Goal: Task Accomplishment & Management: Manage account settings

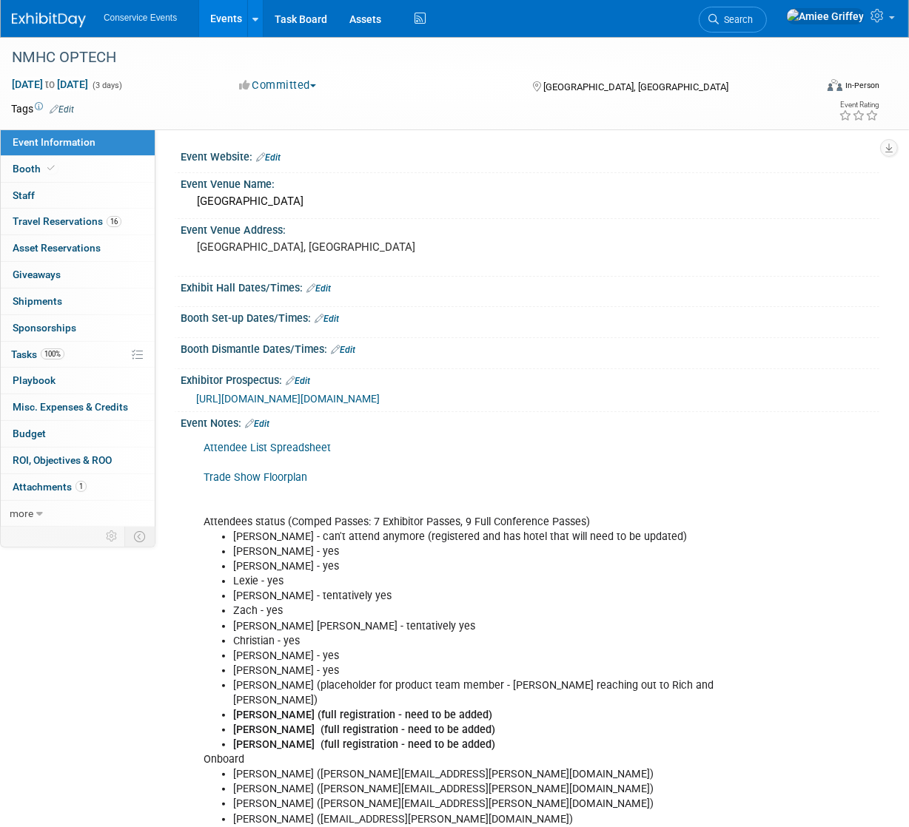
click at [231, 13] on link "Events" at bounding box center [226, 18] width 54 height 37
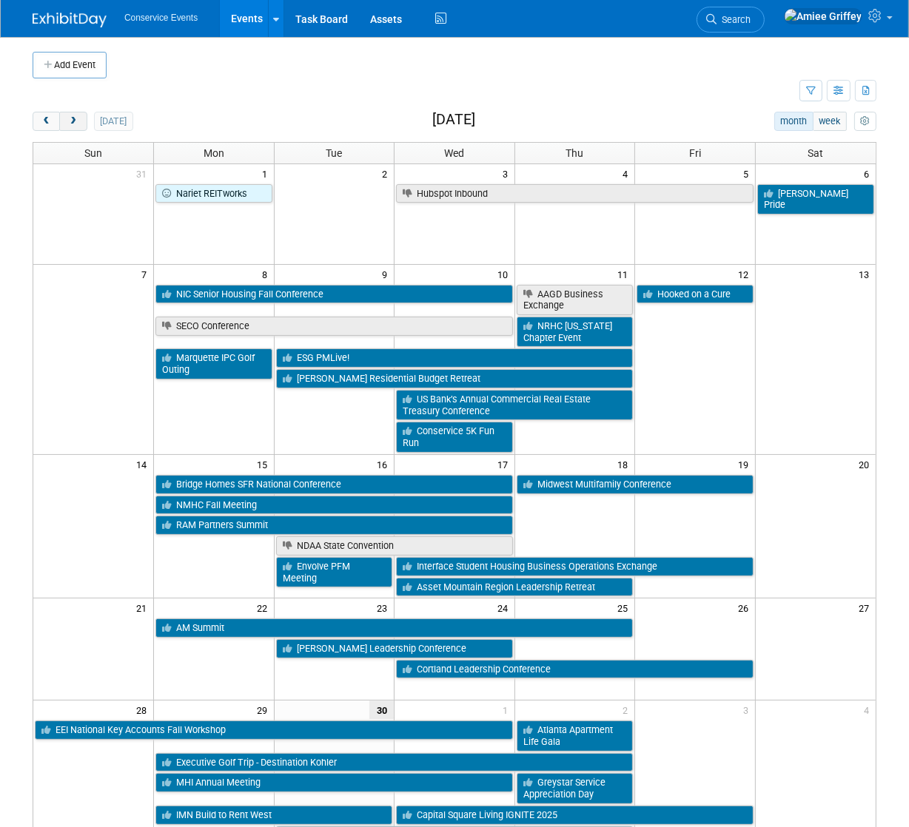
click at [78, 123] on span "next" at bounding box center [72, 122] width 11 height 10
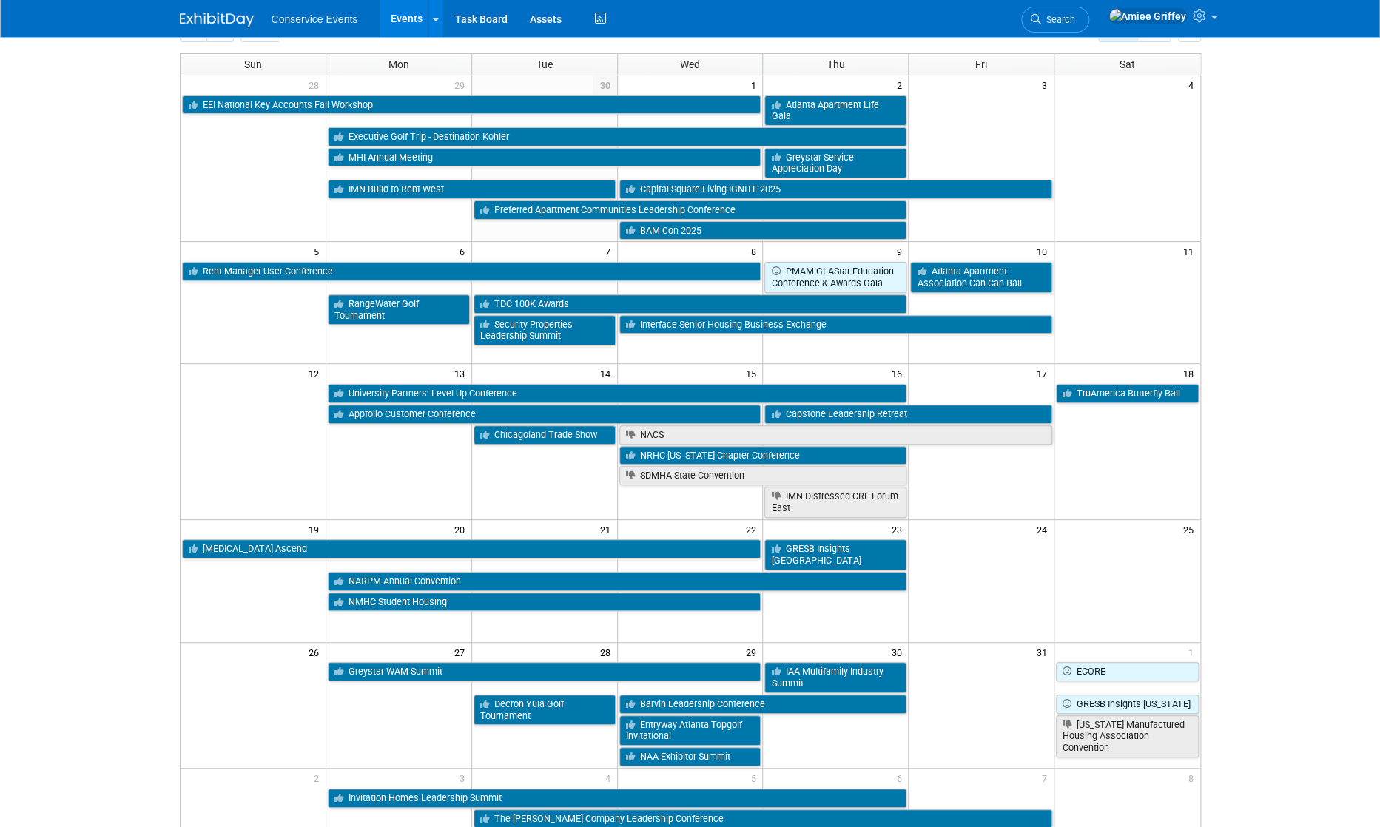
scroll to position [87, 0]
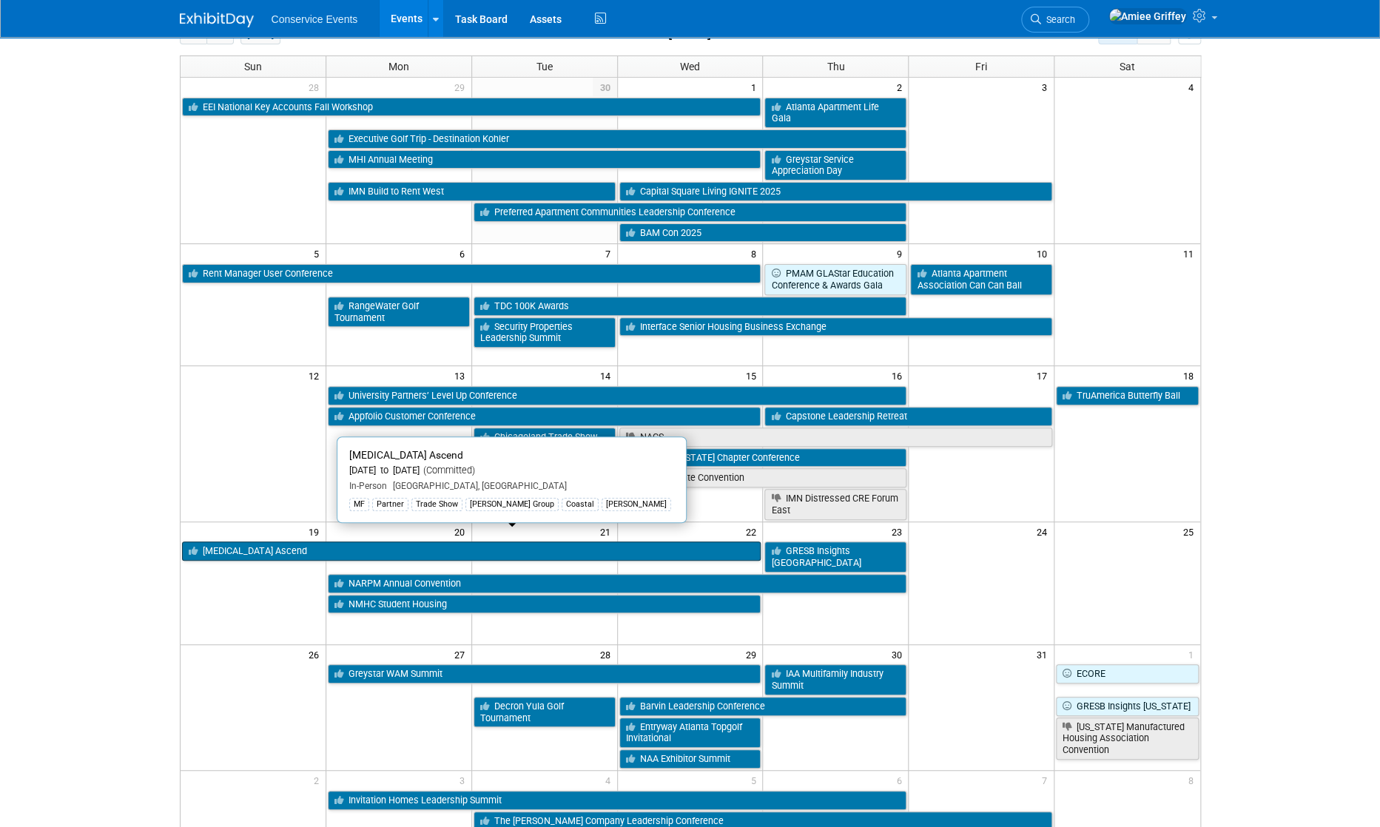
click at [236, 542] on link "[MEDICAL_DATA] Ascend" at bounding box center [471, 551] width 579 height 19
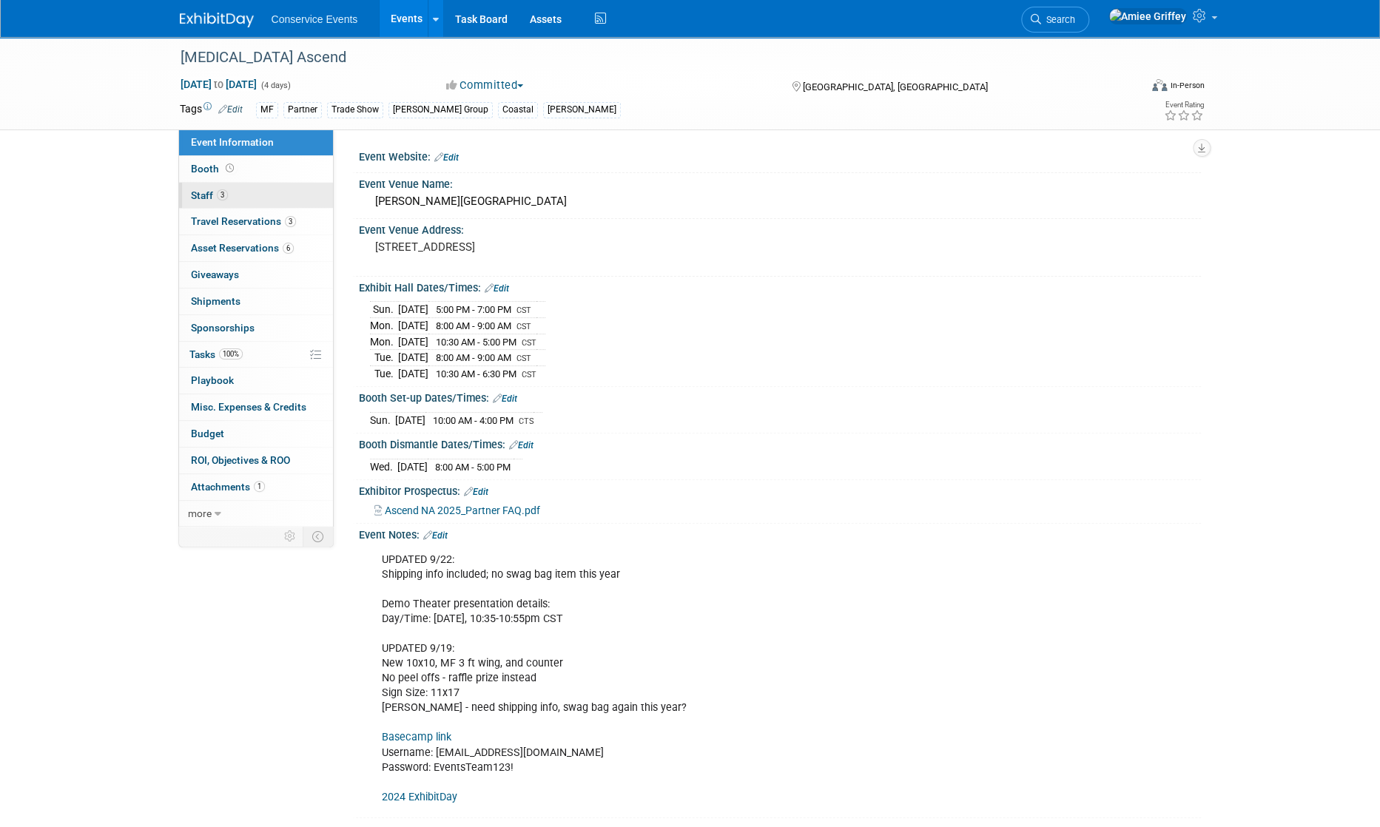
click at [249, 195] on link "3 Staff 3" at bounding box center [256, 196] width 154 height 26
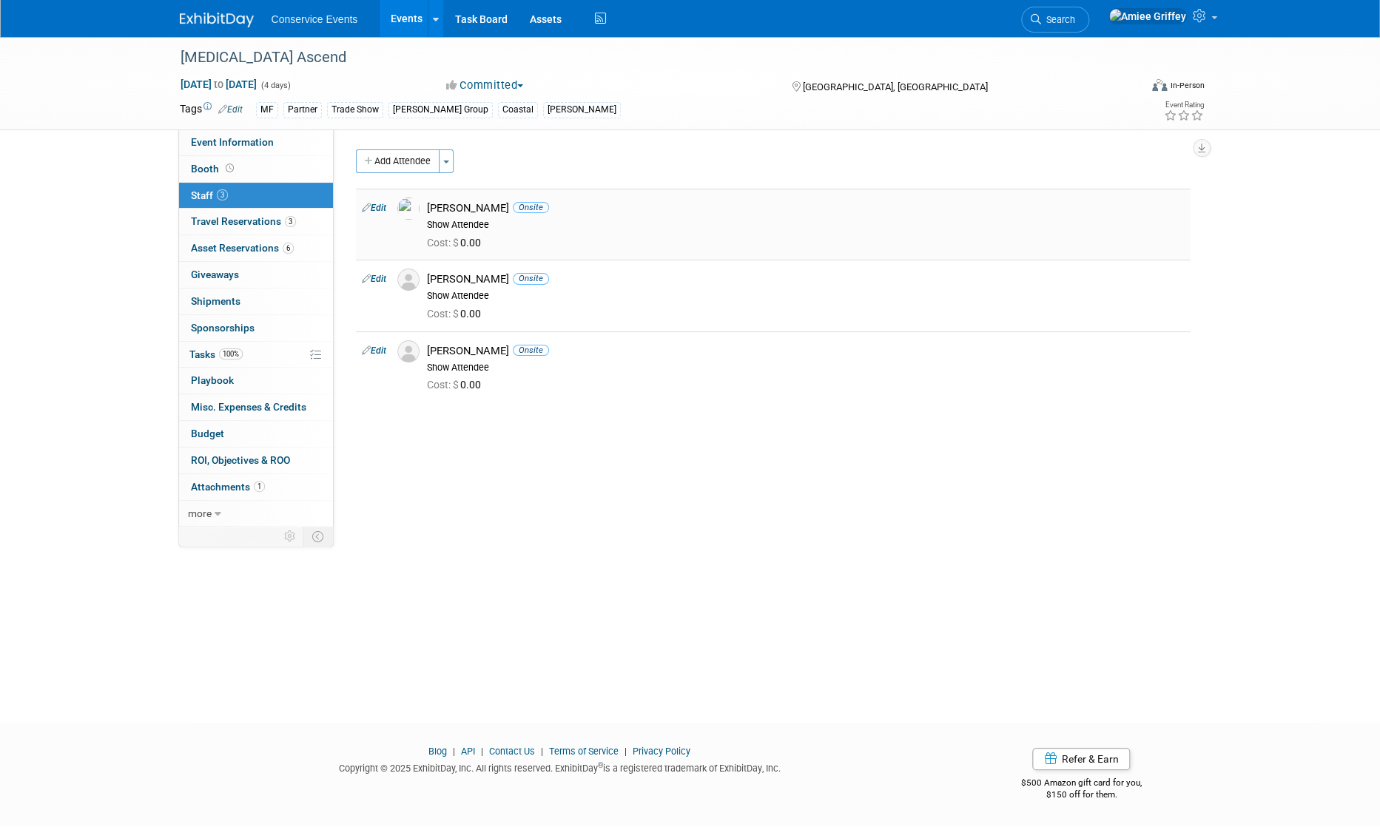
click at [378, 209] on link "Edit" at bounding box center [374, 208] width 24 height 10
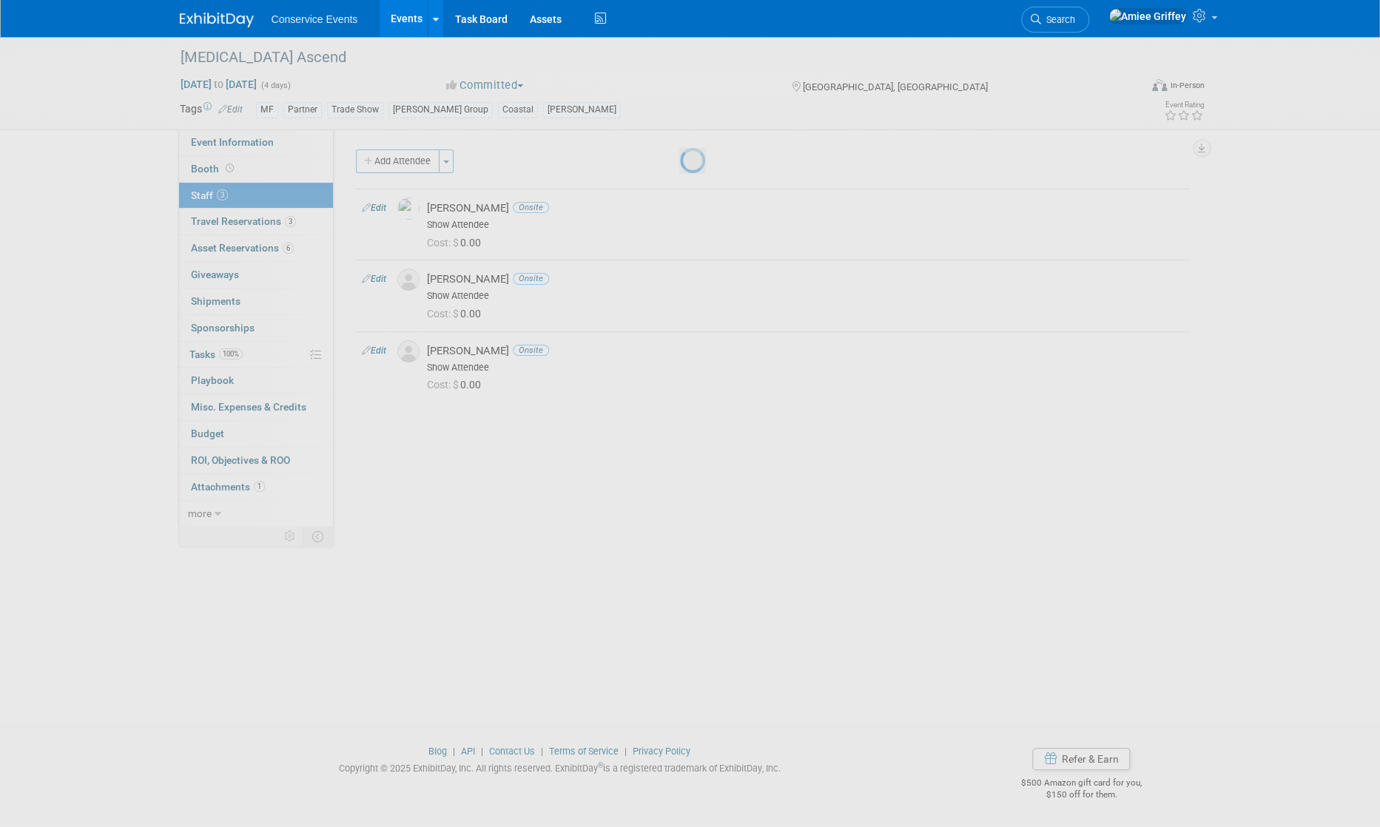
select select "4b7e1d6e-9897-4268-8402-54af0bfb8b79"
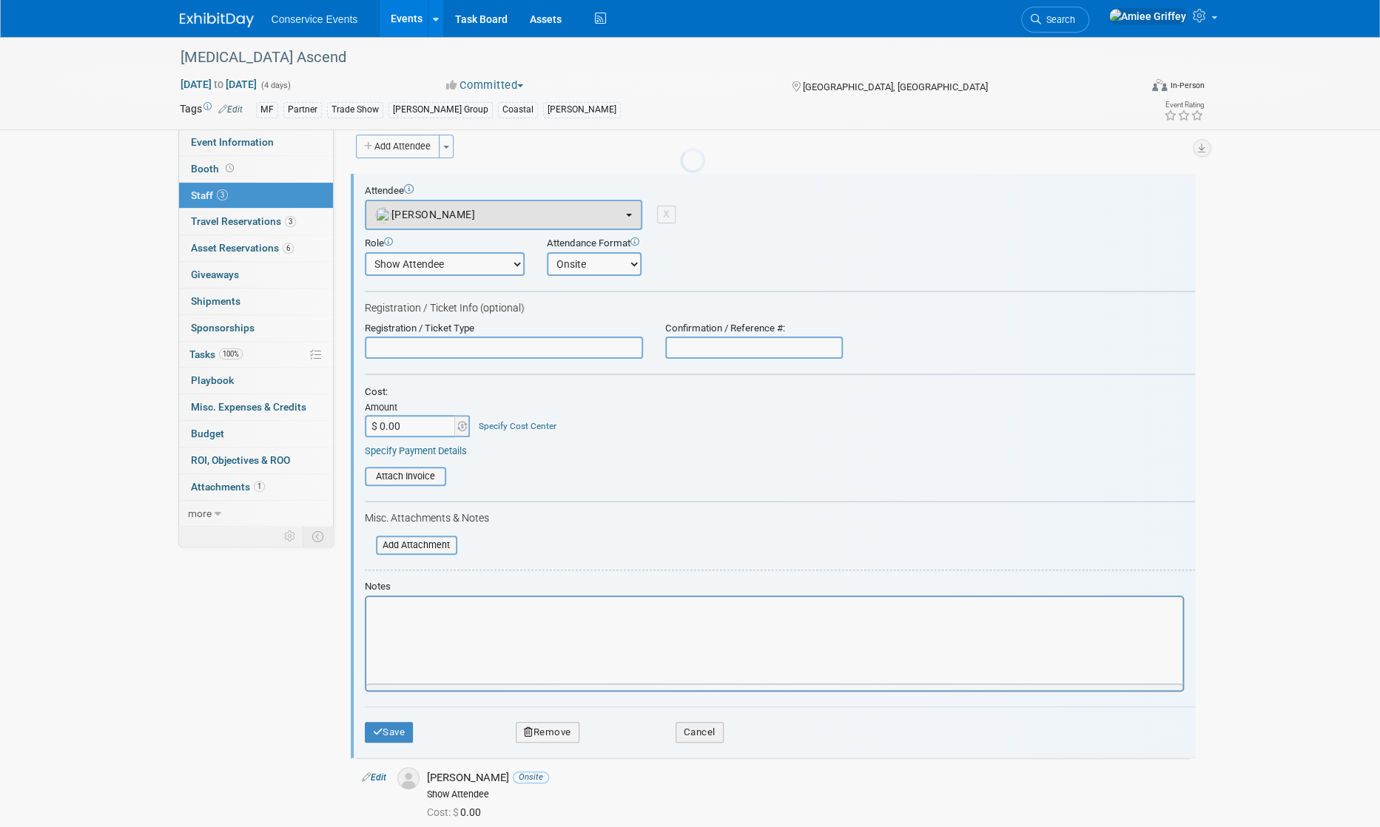
scroll to position [21, 0]
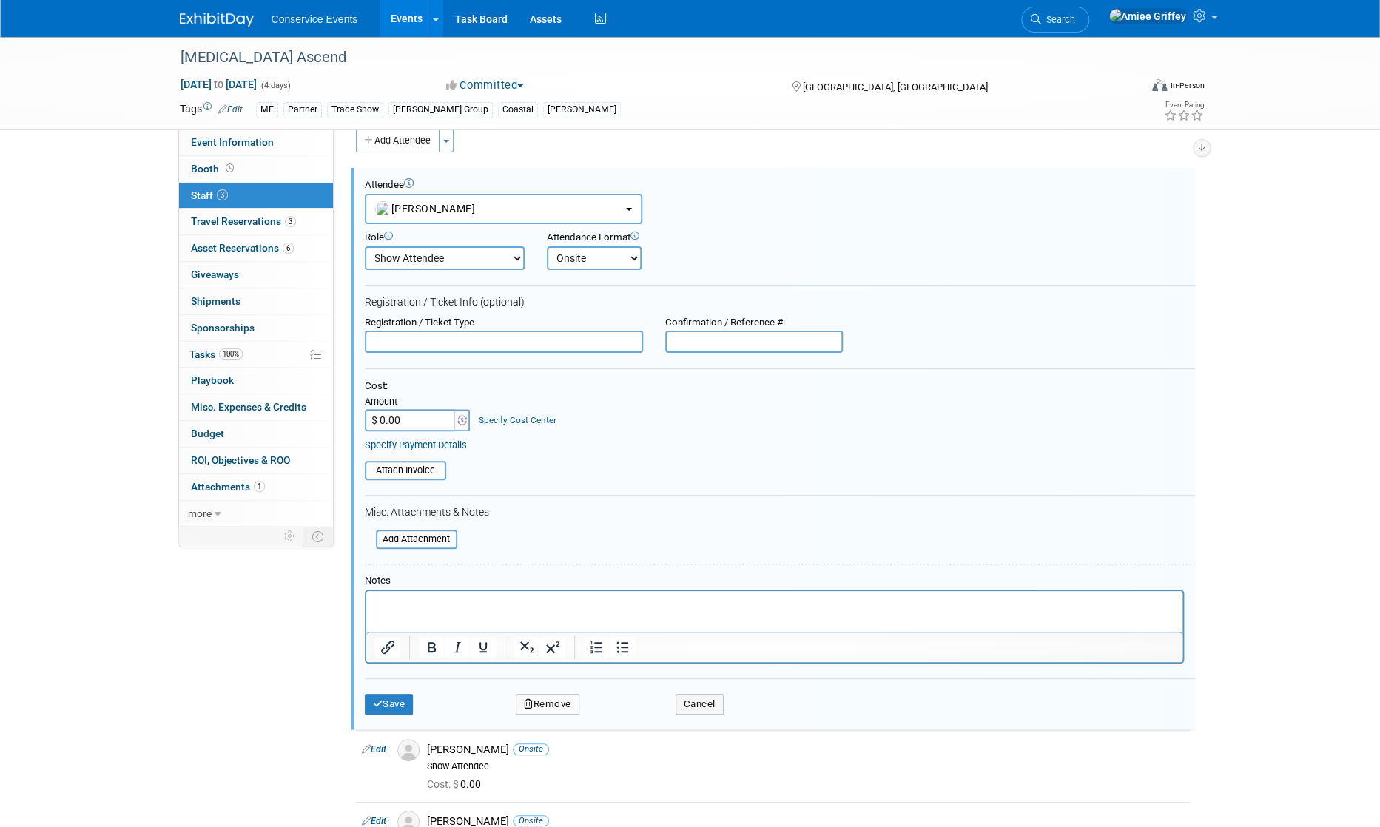
click at [559, 701] on button "Remove" at bounding box center [548, 704] width 64 height 21
click at [641, 713] on link "Yes" at bounding box center [628, 715] width 43 height 24
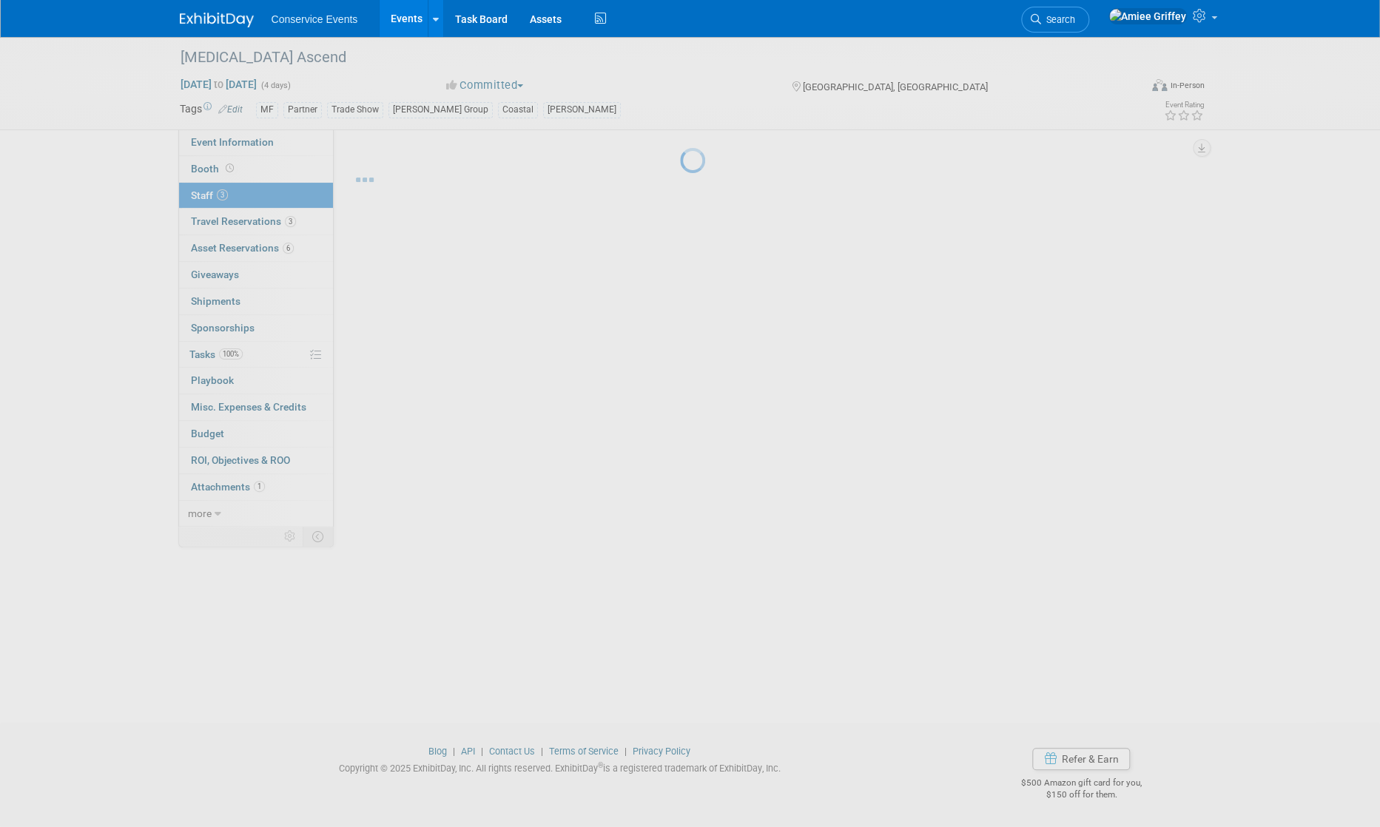
scroll to position [0, 0]
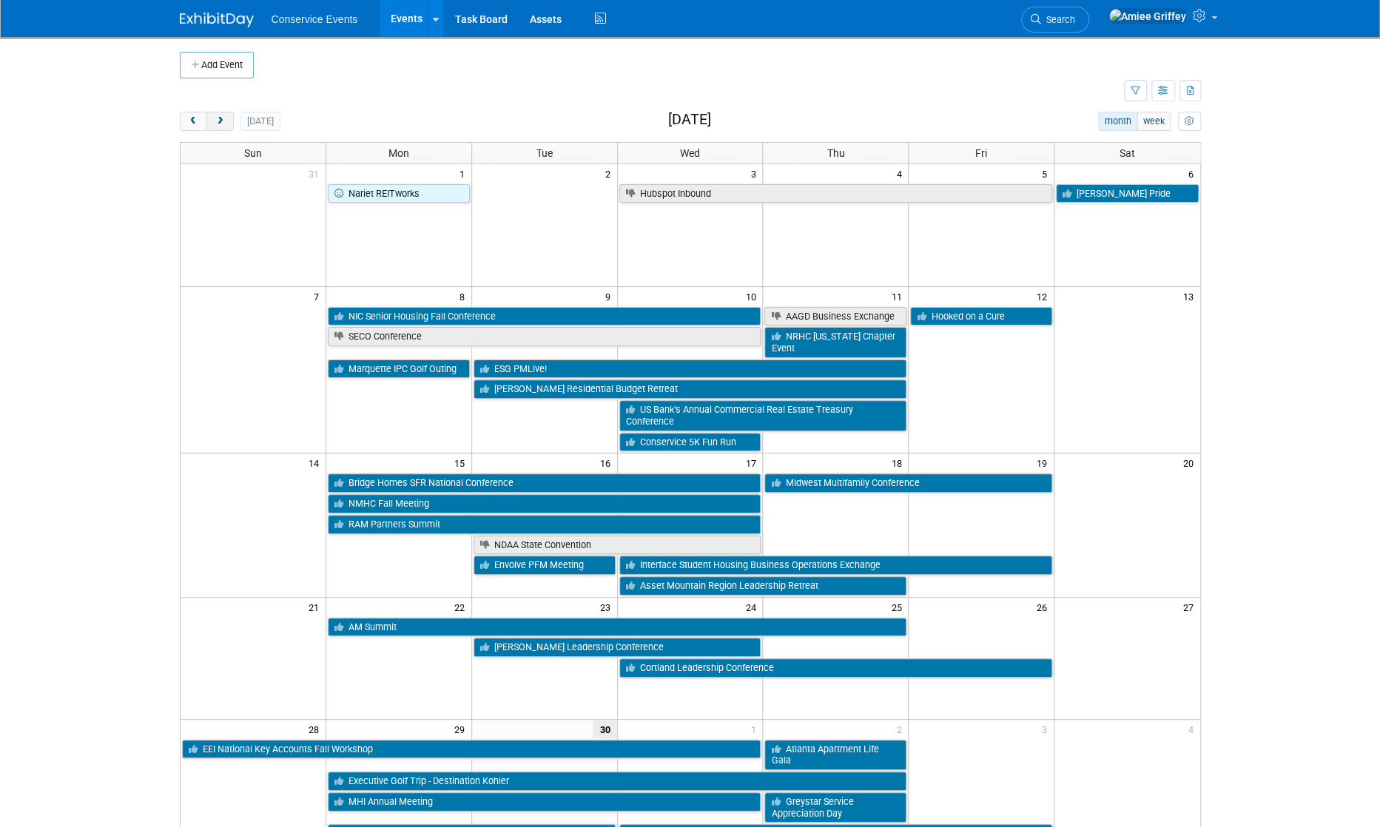
click at [229, 126] on button "next" at bounding box center [219, 121] width 27 height 19
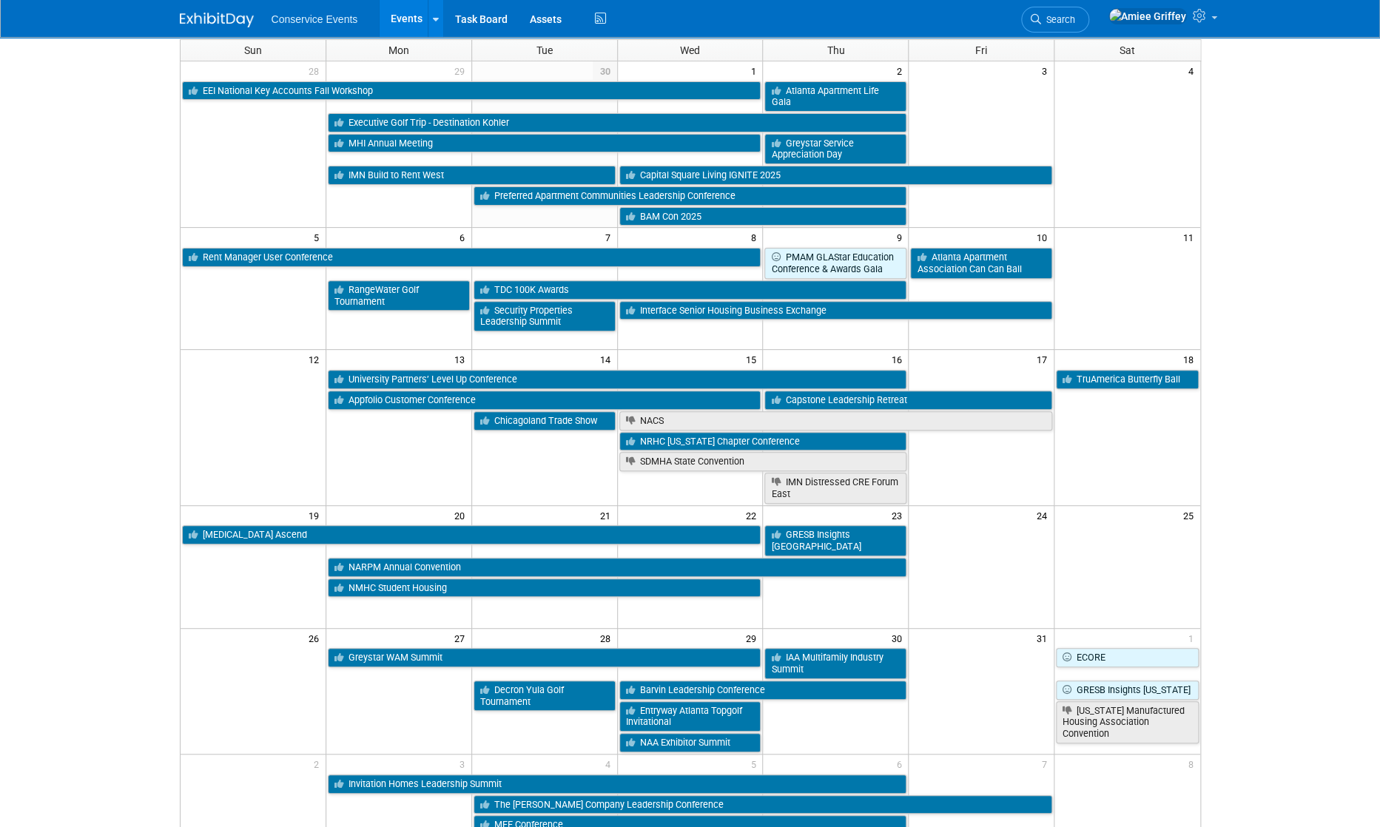
scroll to position [152, 0]
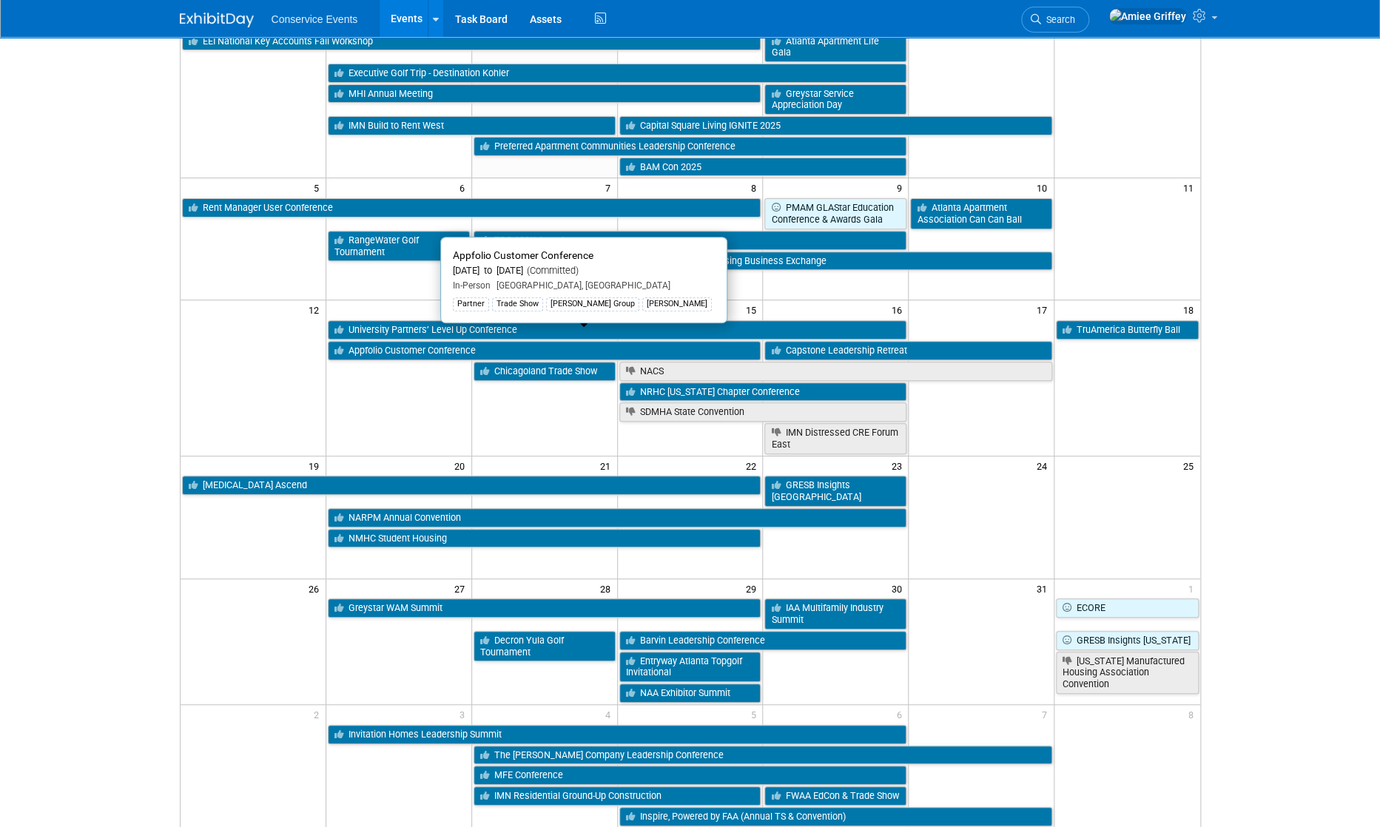
click at [407, 342] on link "Appfolio Customer Conference" at bounding box center [545, 350] width 434 height 19
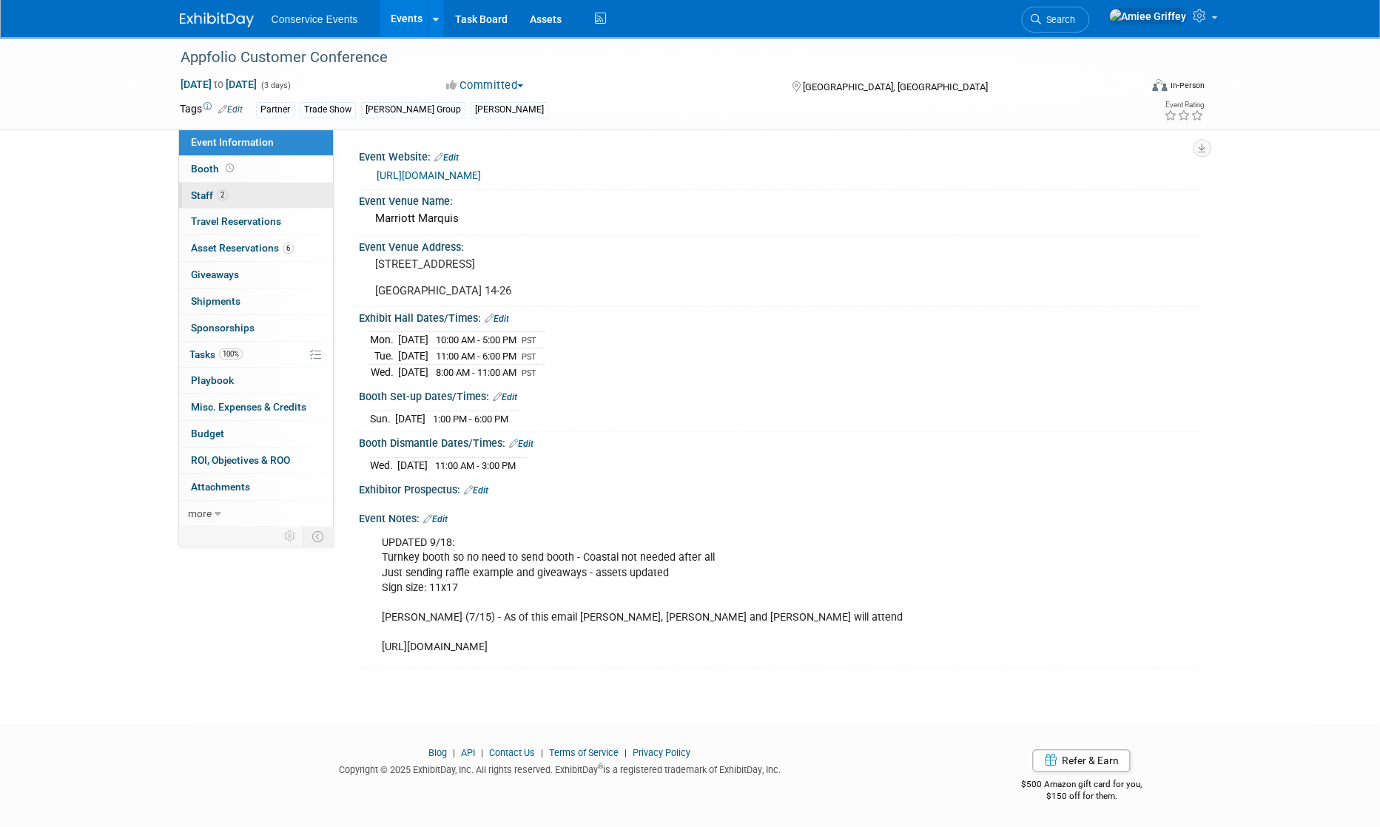
click at [275, 192] on link "2 Staff 2" at bounding box center [256, 196] width 154 height 26
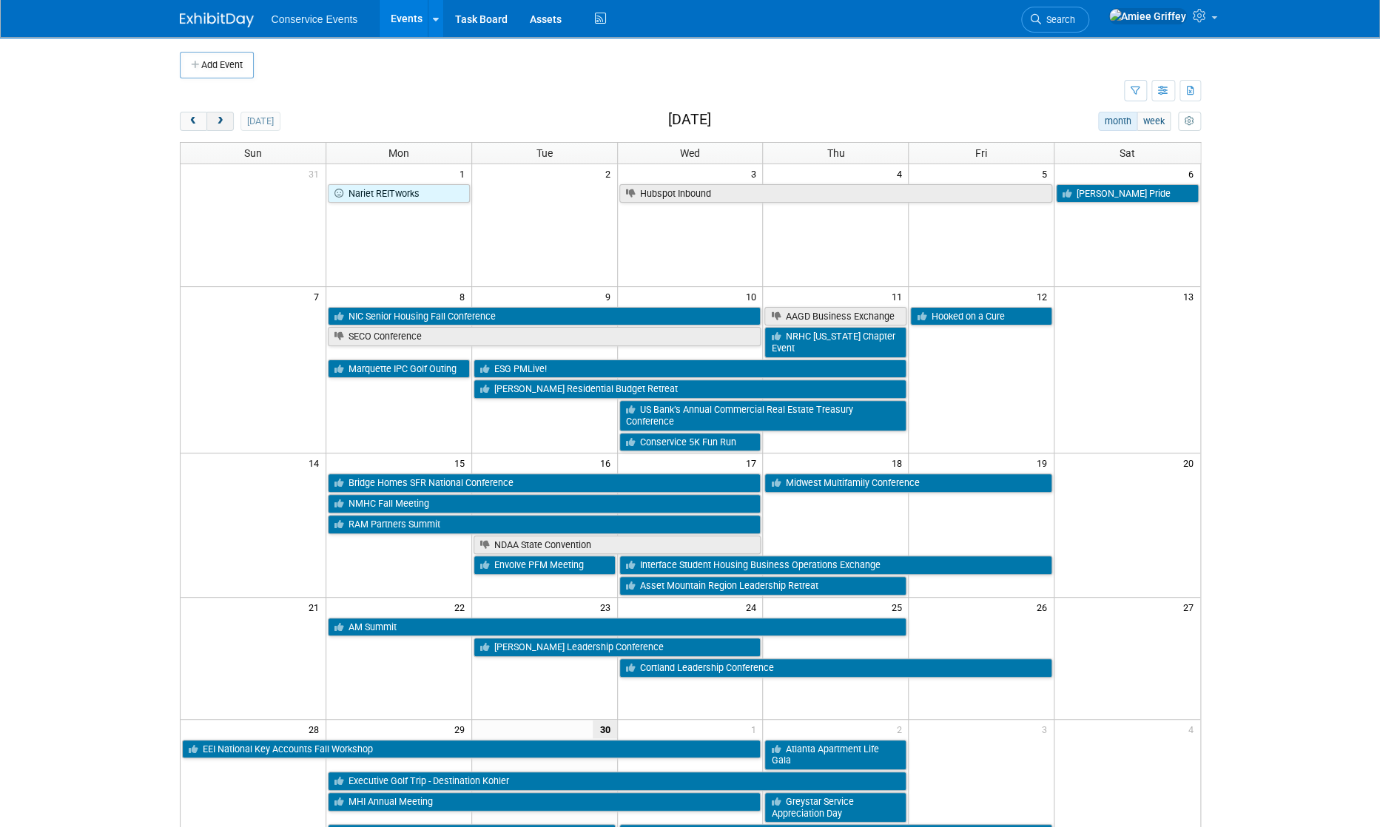
click at [223, 124] on span "next" at bounding box center [220, 122] width 11 height 10
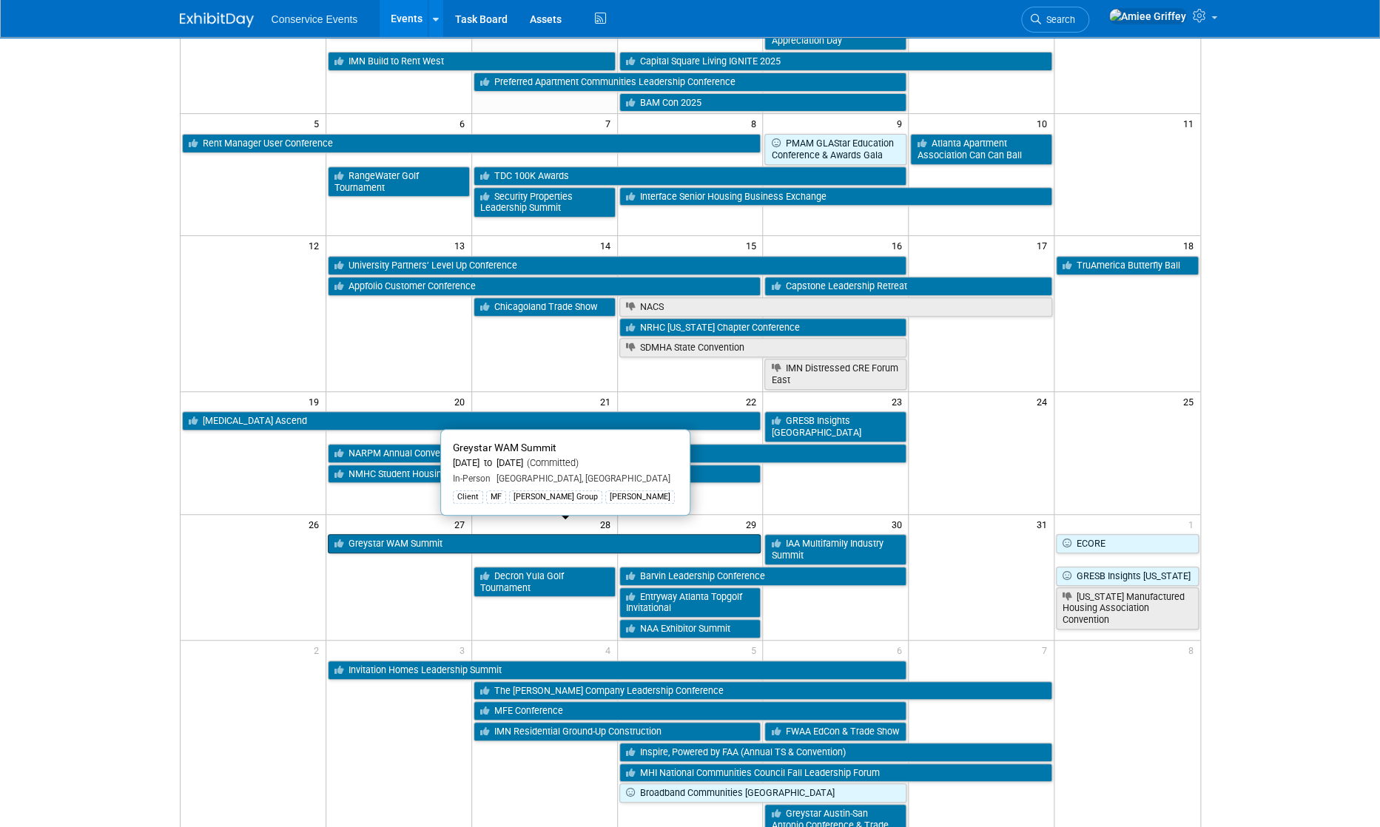
scroll to position [220, 0]
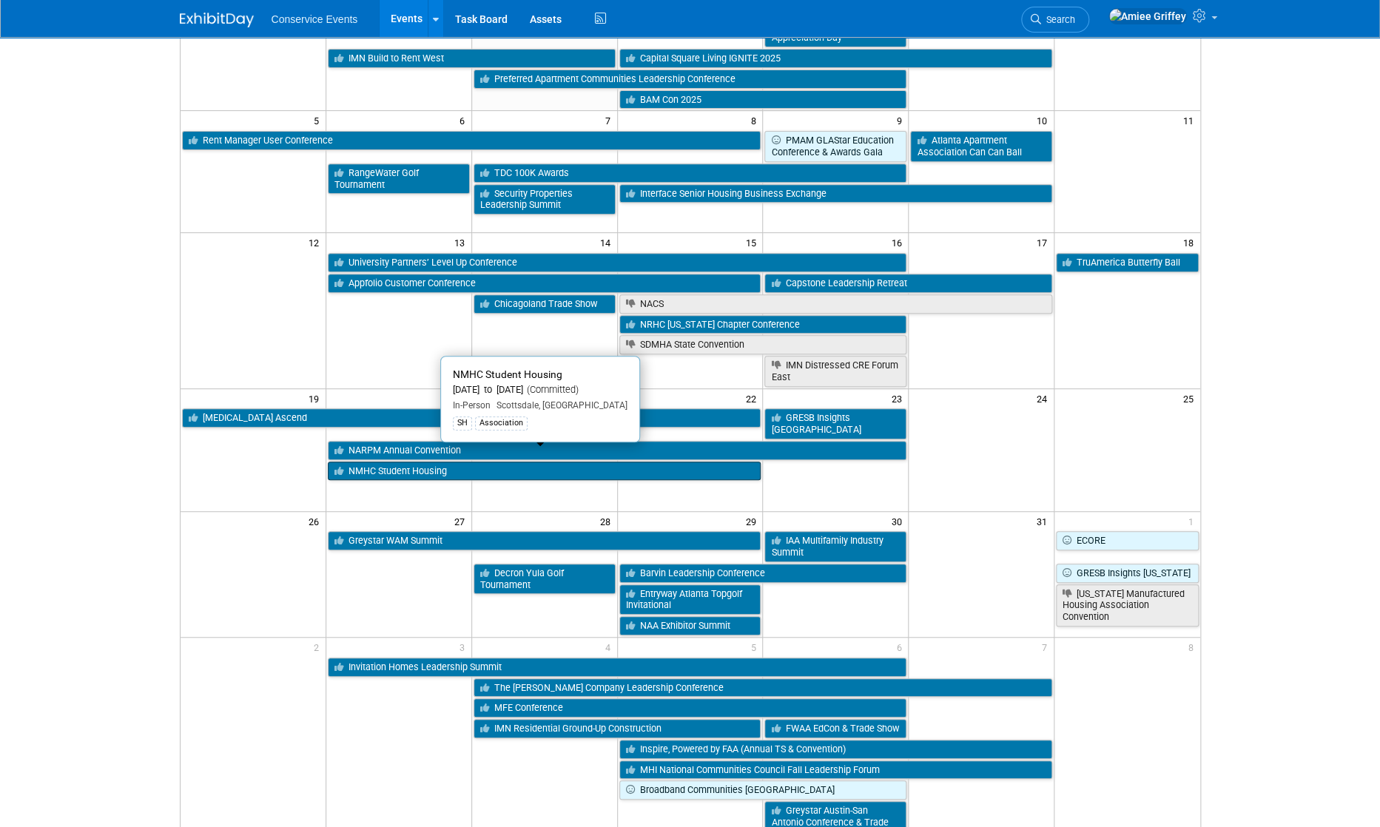
click at [416, 462] on link "NMHC Student Housing" at bounding box center [545, 471] width 434 height 19
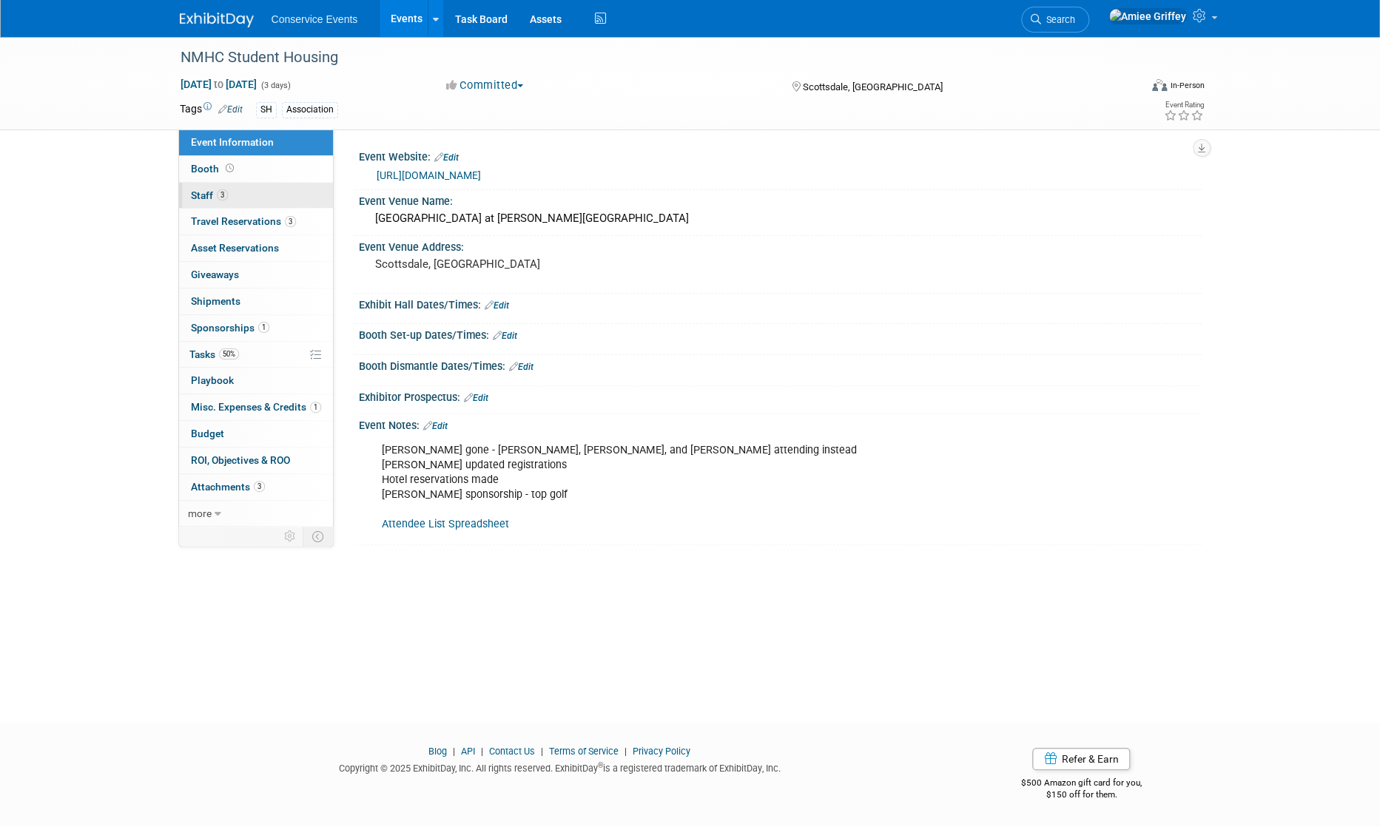
click at [255, 186] on link "3 Staff 3" at bounding box center [256, 196] width 154 height 26
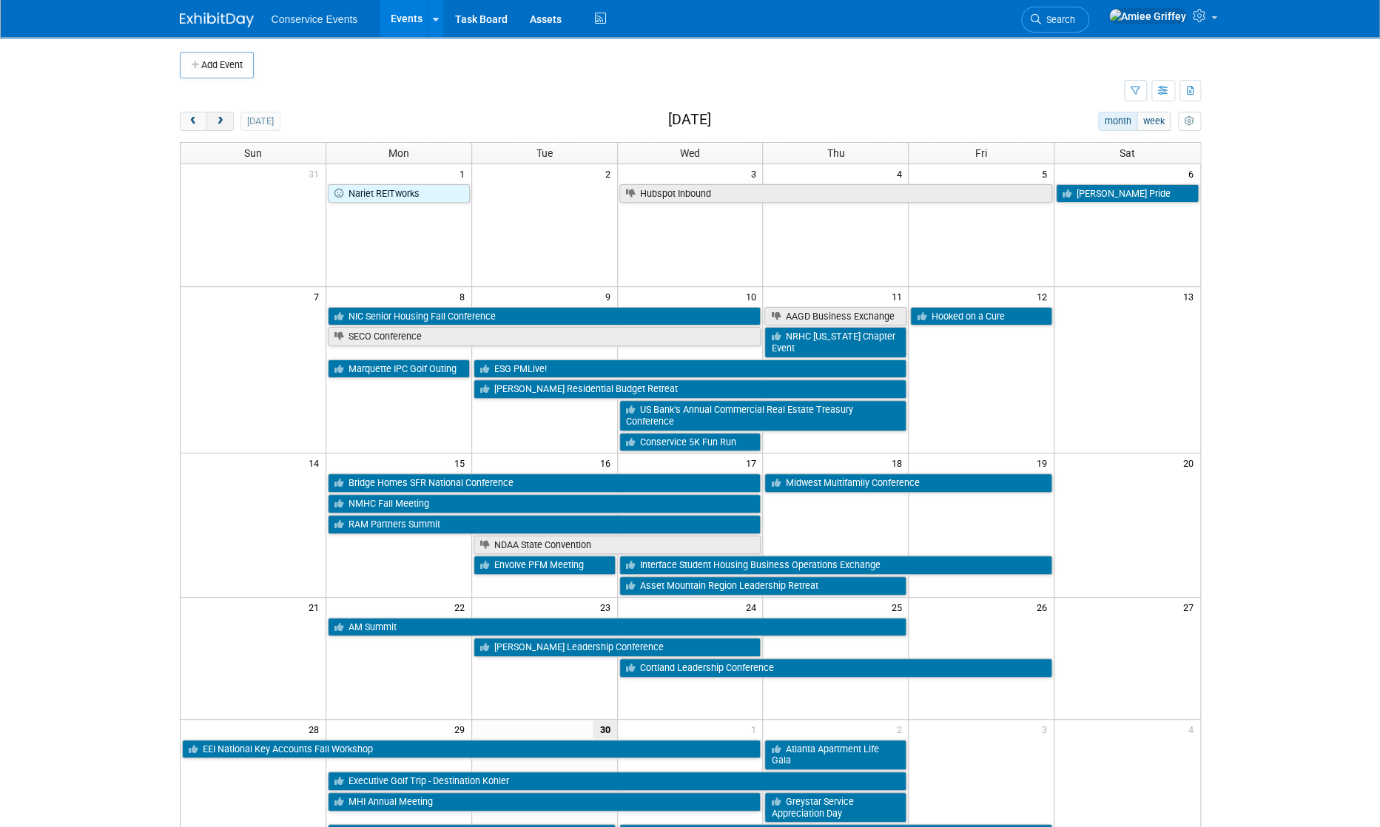
click at [215, 127] on button "next" at bounding box center [219, 121] width 27 height 19
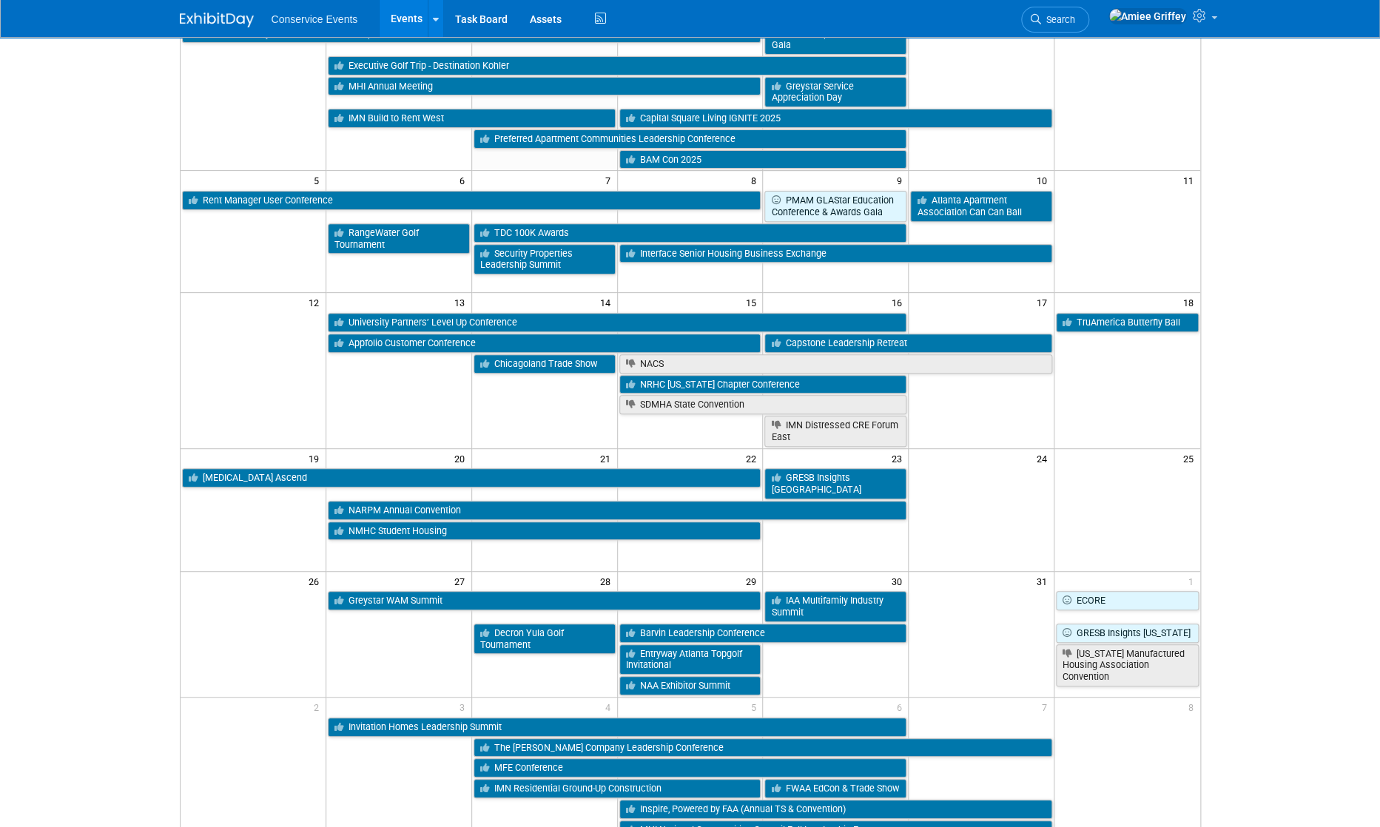
scroll to position [166, 0]
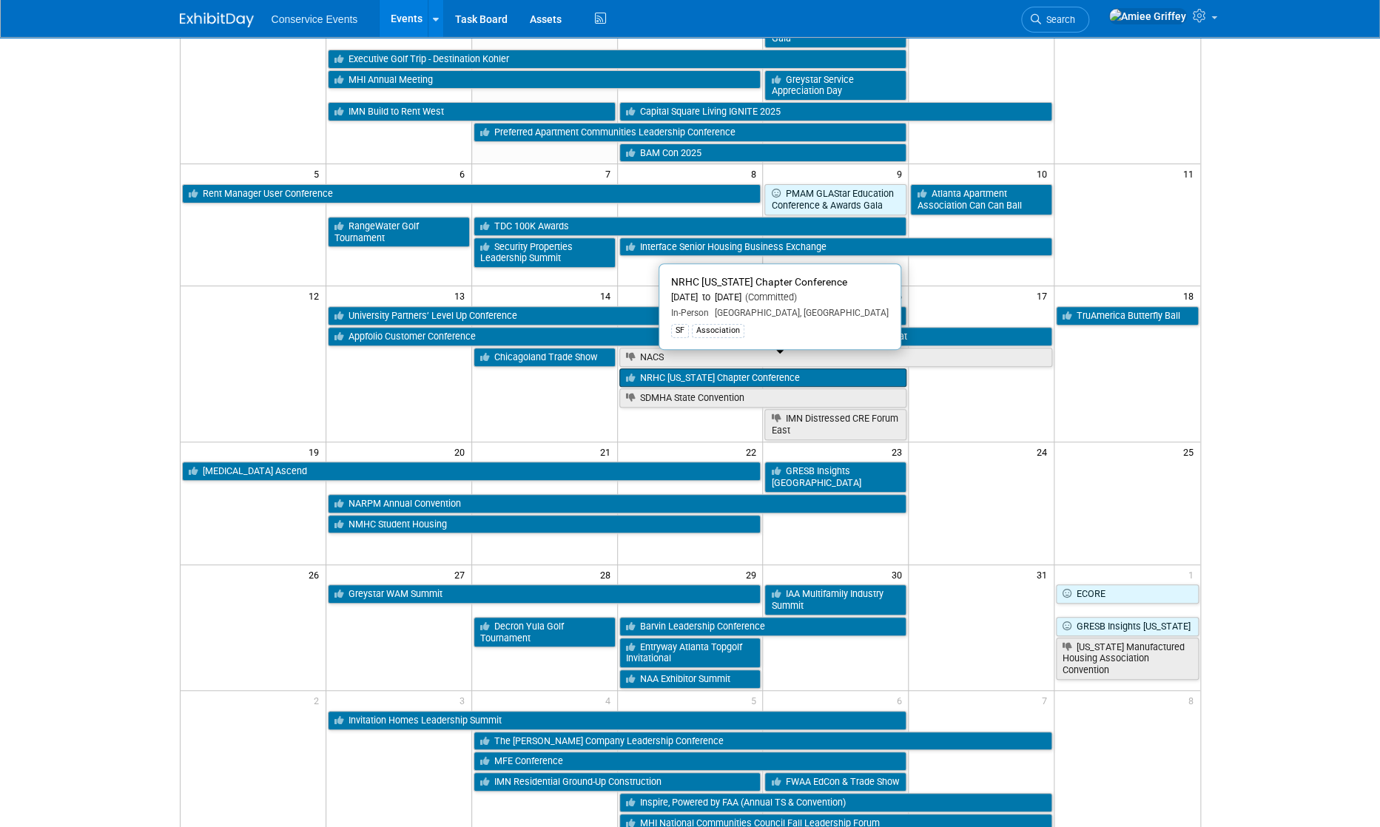
click at [681, 368] on link "NRHC Georgia Chapter Conference" at bounding box center [763, 377] width 288 height 19
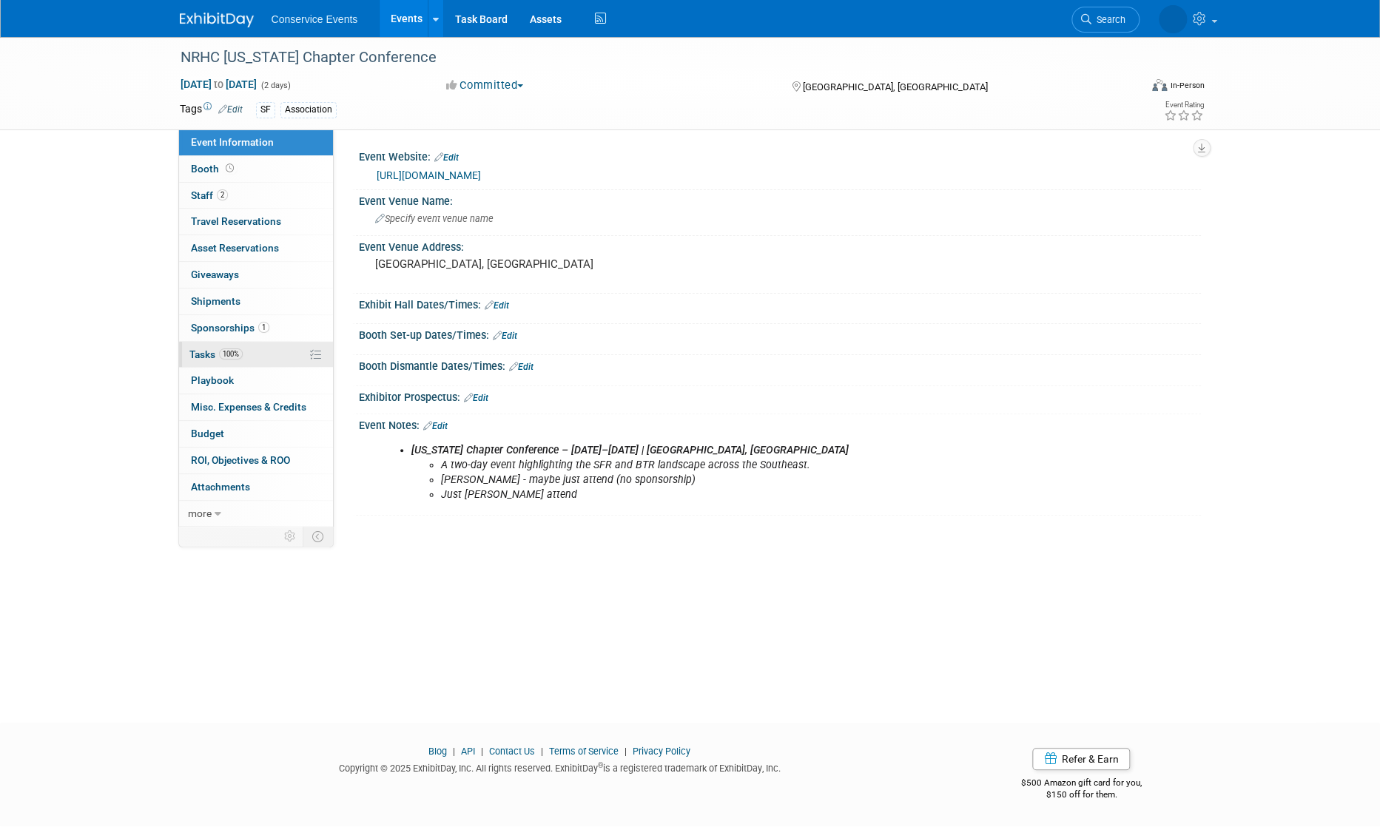
click at [220, 349] on span "100%" at bounding box center [231, 353] width 24 height 11
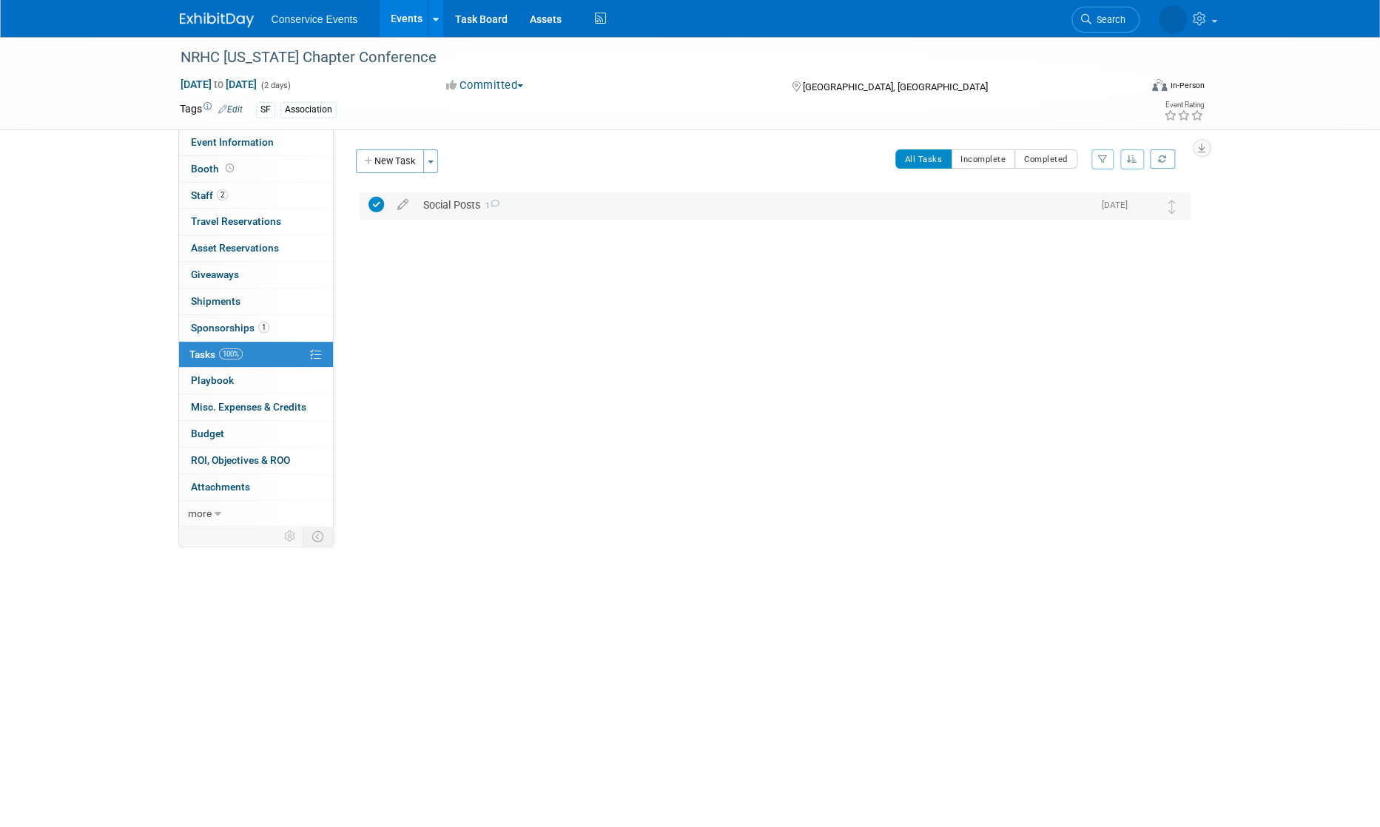
click at [482, 203] on div "Social Posts 1" at bounding box center [754, 204] width 677 height 25
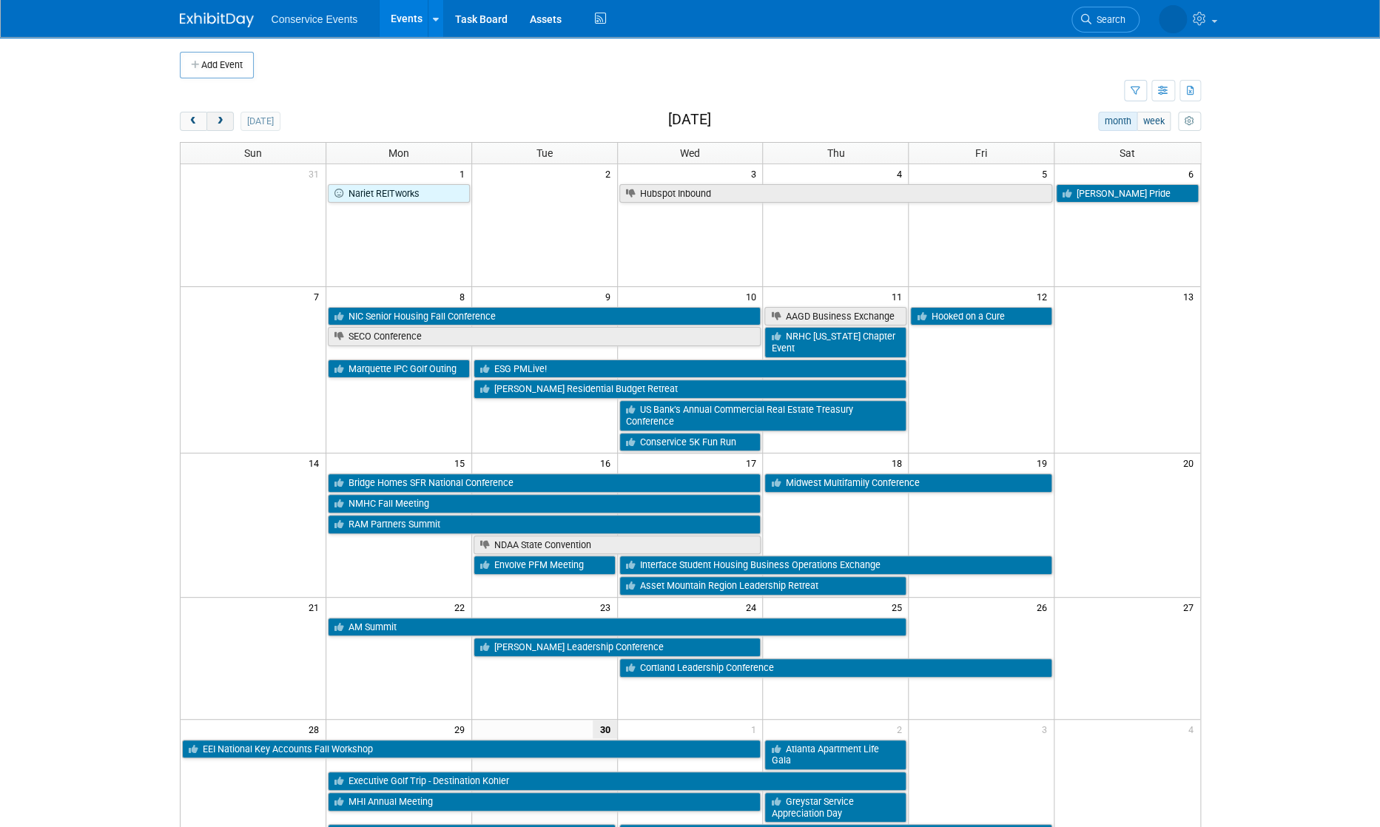
click at [227, 119] on button "next" at bounding box center [219, 121] width 27 height 19
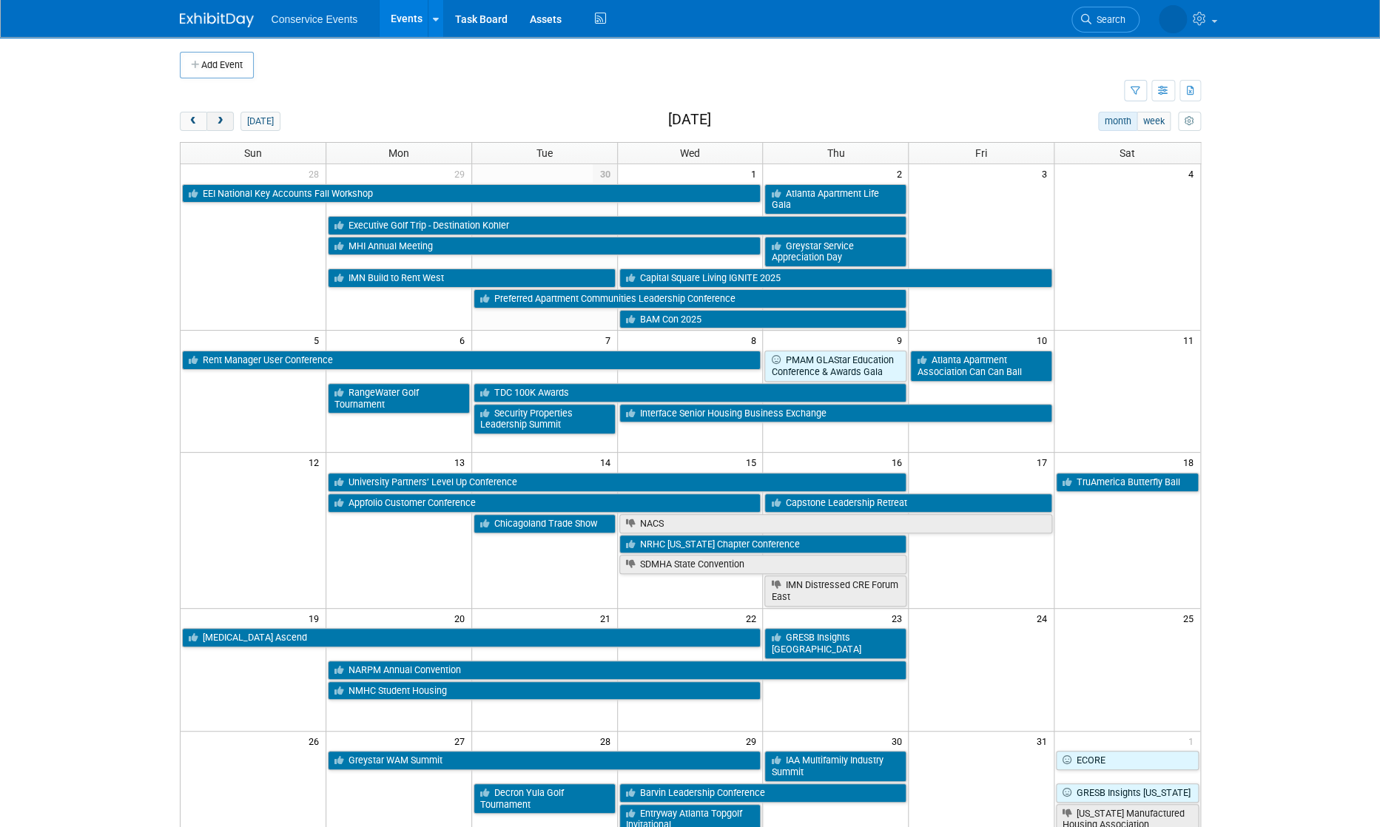
click at [230, 123] on button "next" at bounding box center [219, 121] width 27 height 19
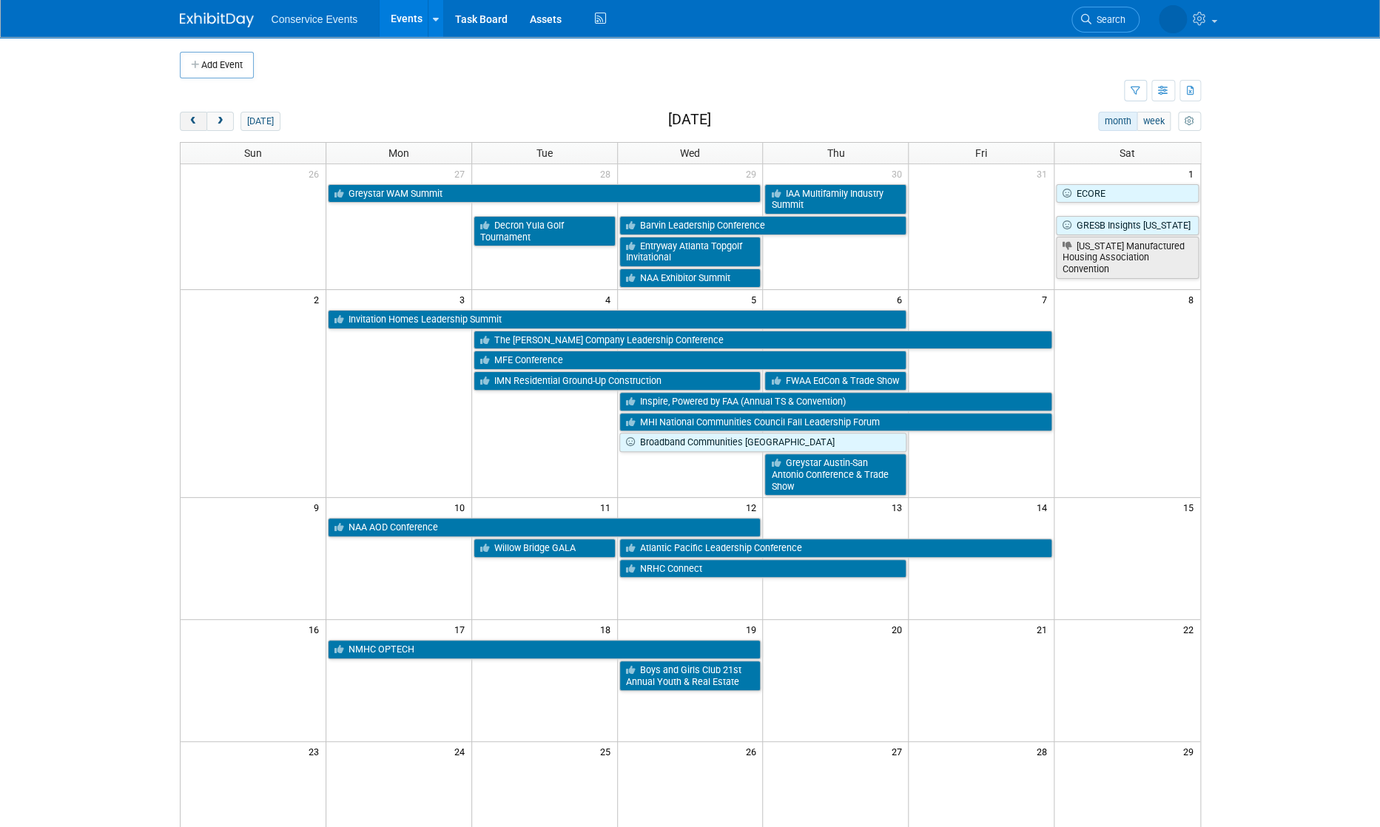
click at [184, 129] on button "prev" at bounding box center [193, 121] width 27 height 19
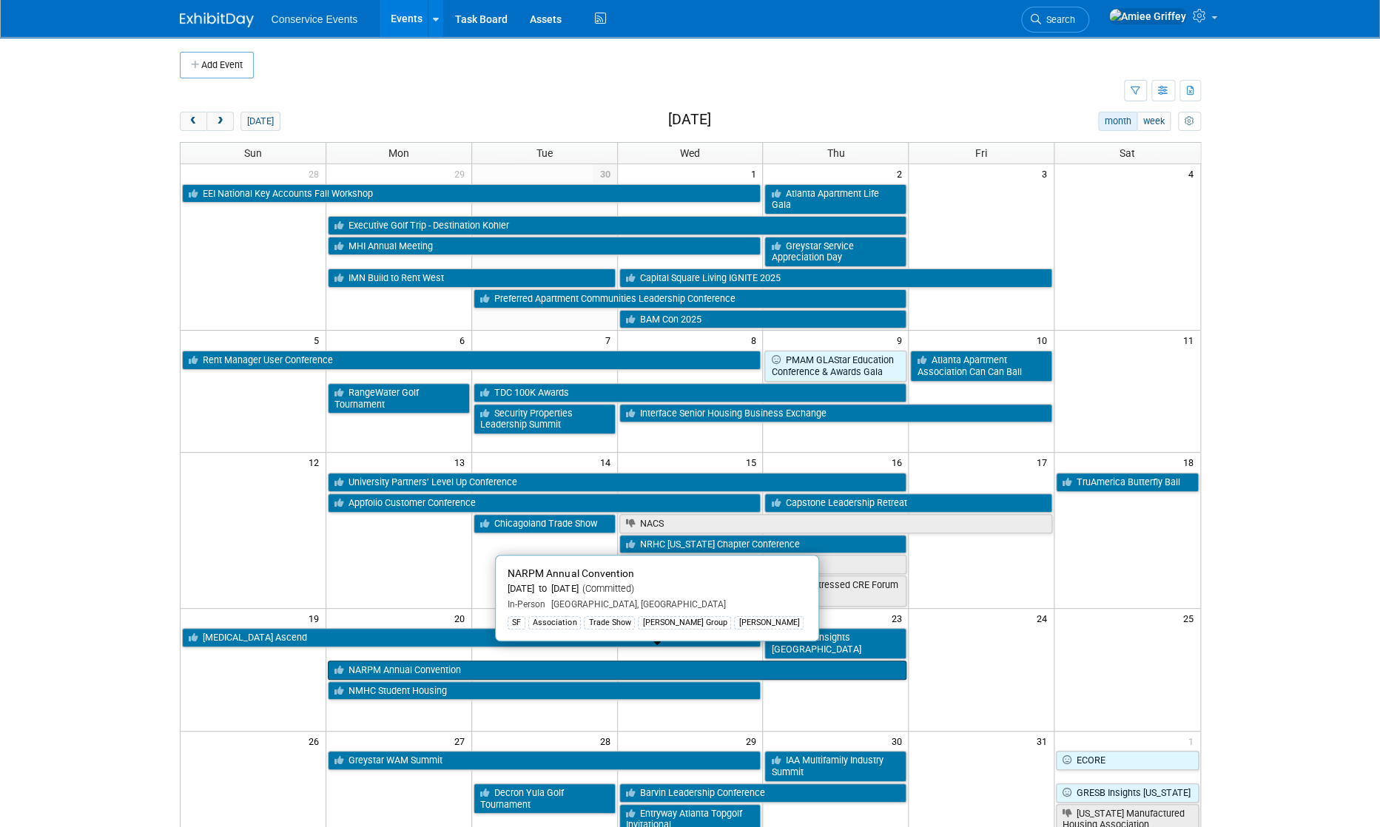
click at [416, 661] on link "NARPM Annual Convention" at bounding box center [617, 670] width 579 height 19
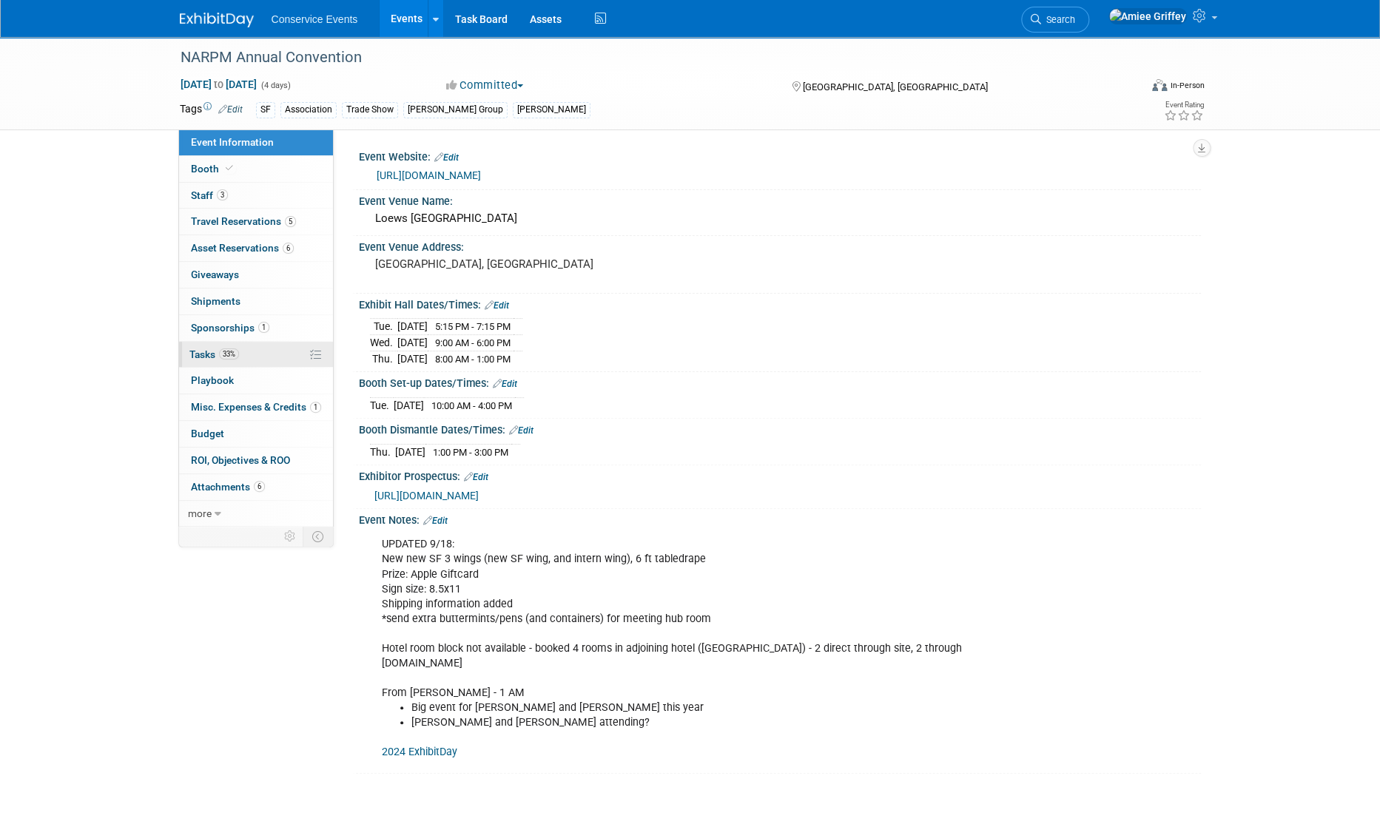
click at [261, 353] on link "33% Tasks 33%" at bounding box center [256, 355] width 154 height 26
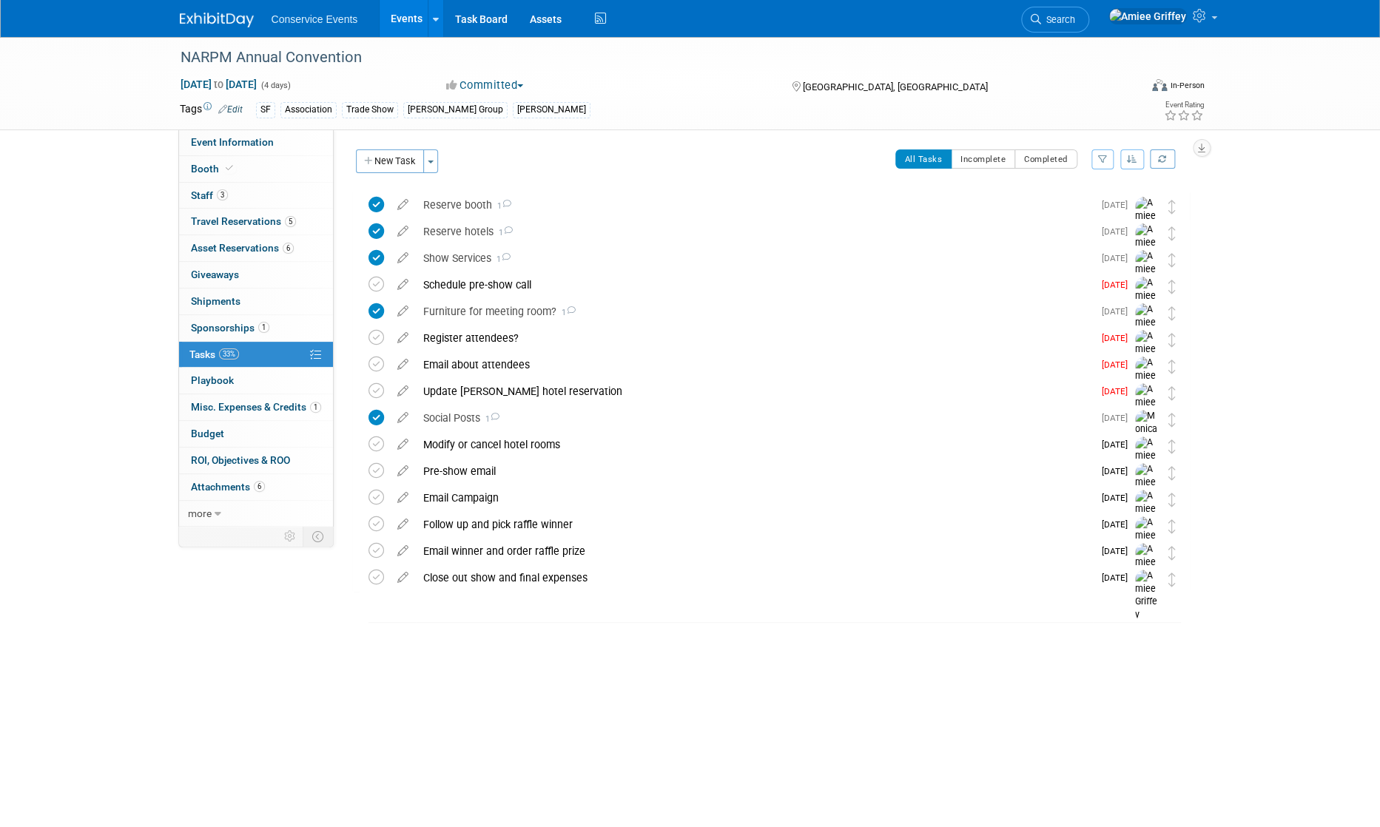
click at [407, 20] on link "Events" at bounding box center [407, 18] width 54 height 37
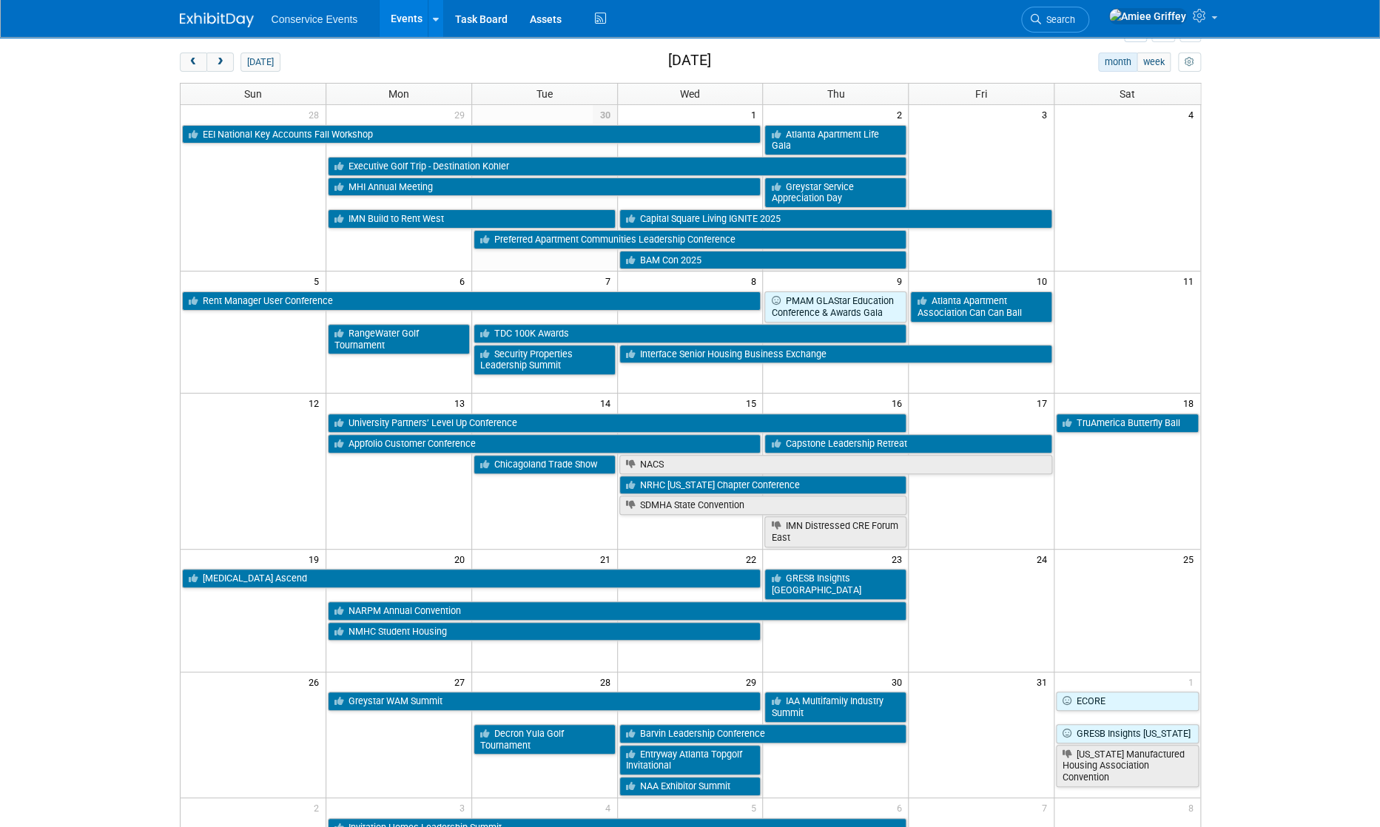
scroll to position [124, 0]
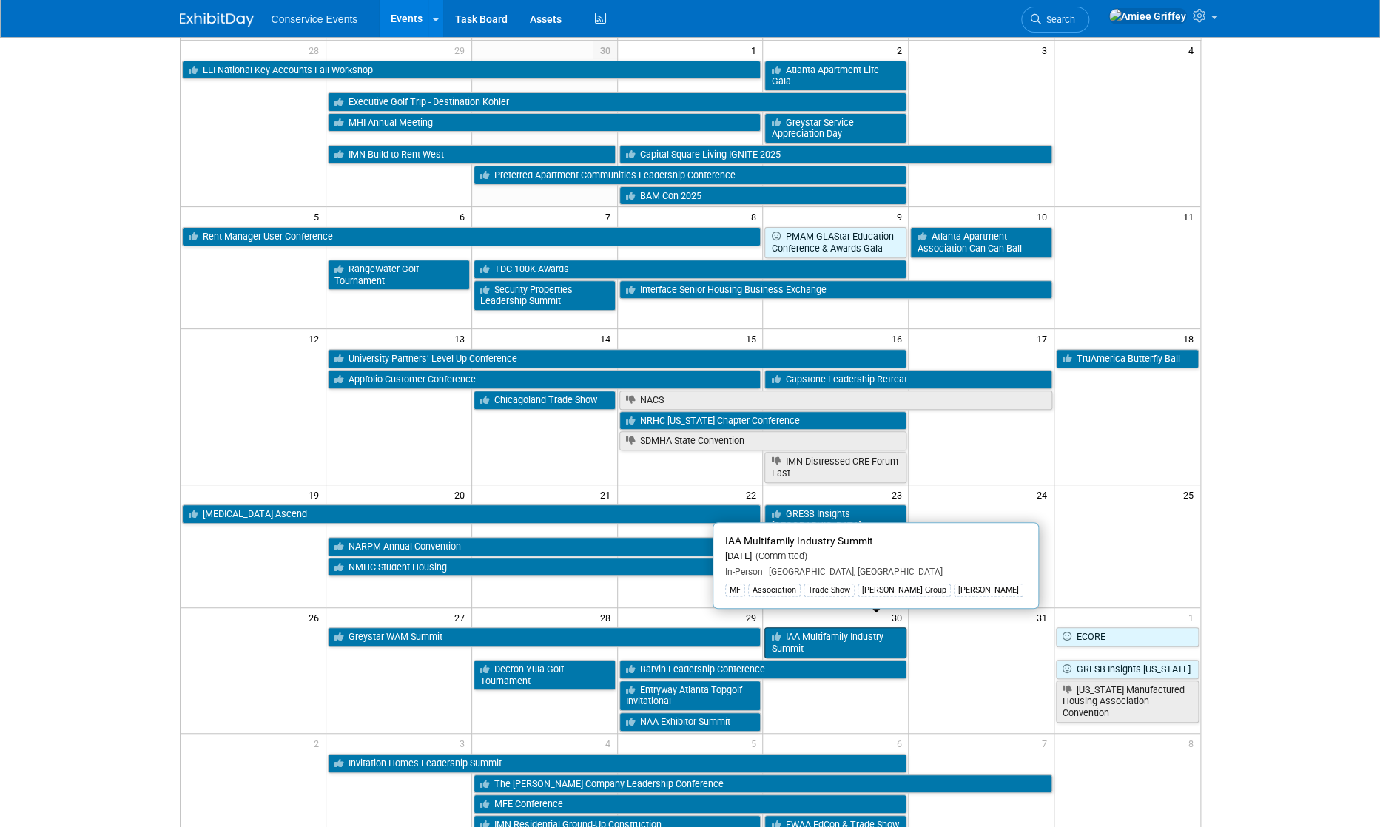
click at [840, 629] on link "IAA Multifamily Industry Summit" at bounding box center [835, 642] width 142 height 30
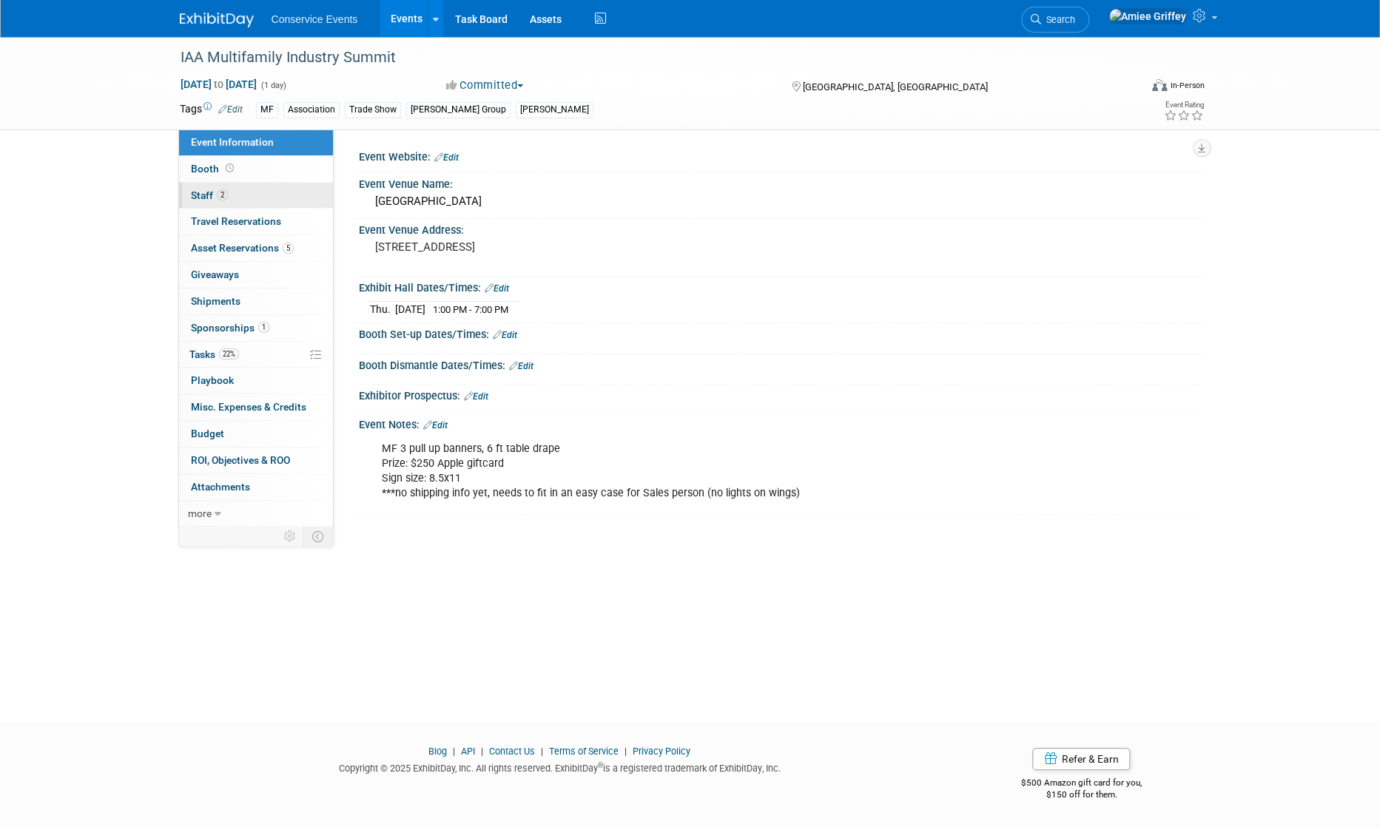
click at [233, 200] on link "2 Staff 2" at bounding box center [256, 196] width 154 height 26
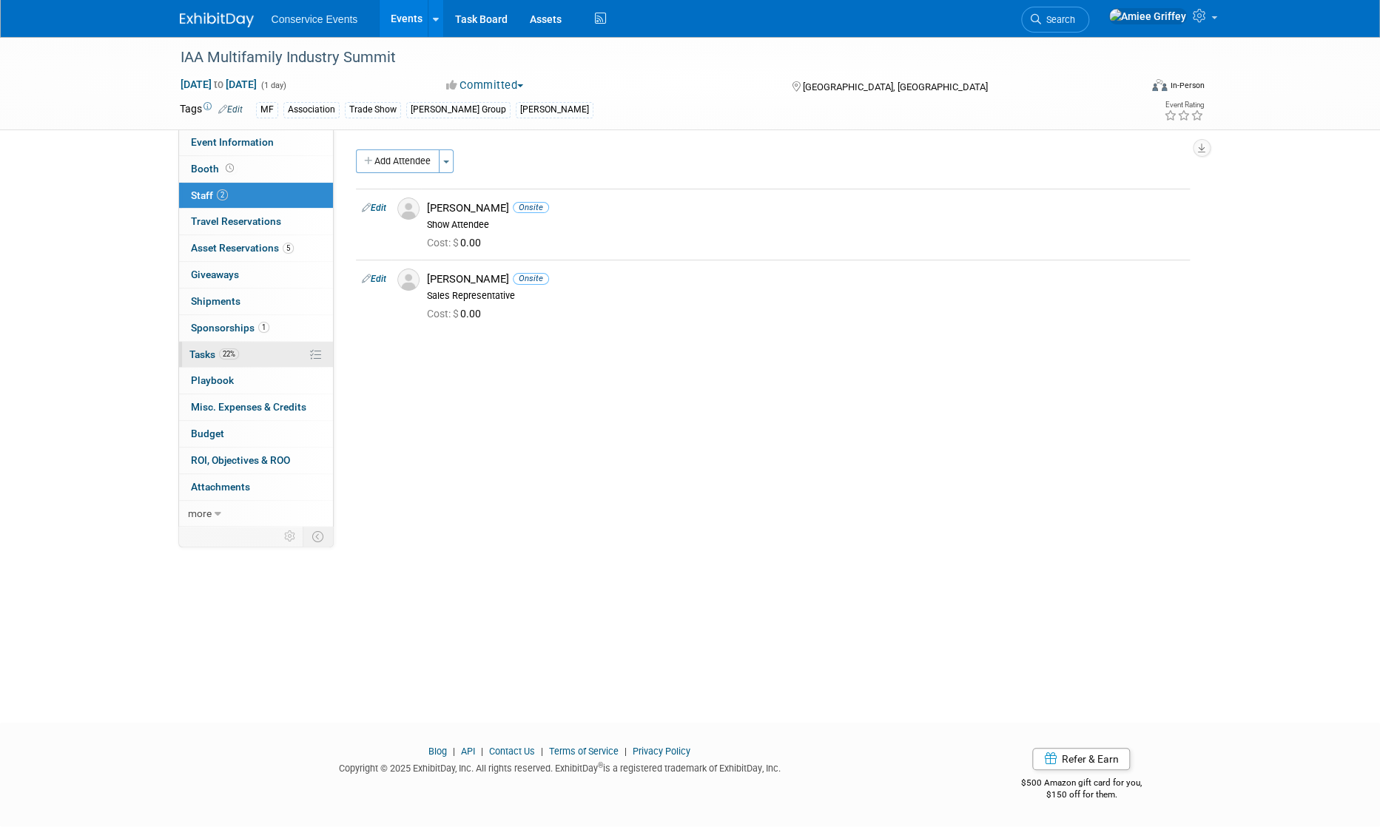
click at [246, 350] on link "22% Tasks 22%" at bounding box center [256, 355] width 154 height 26
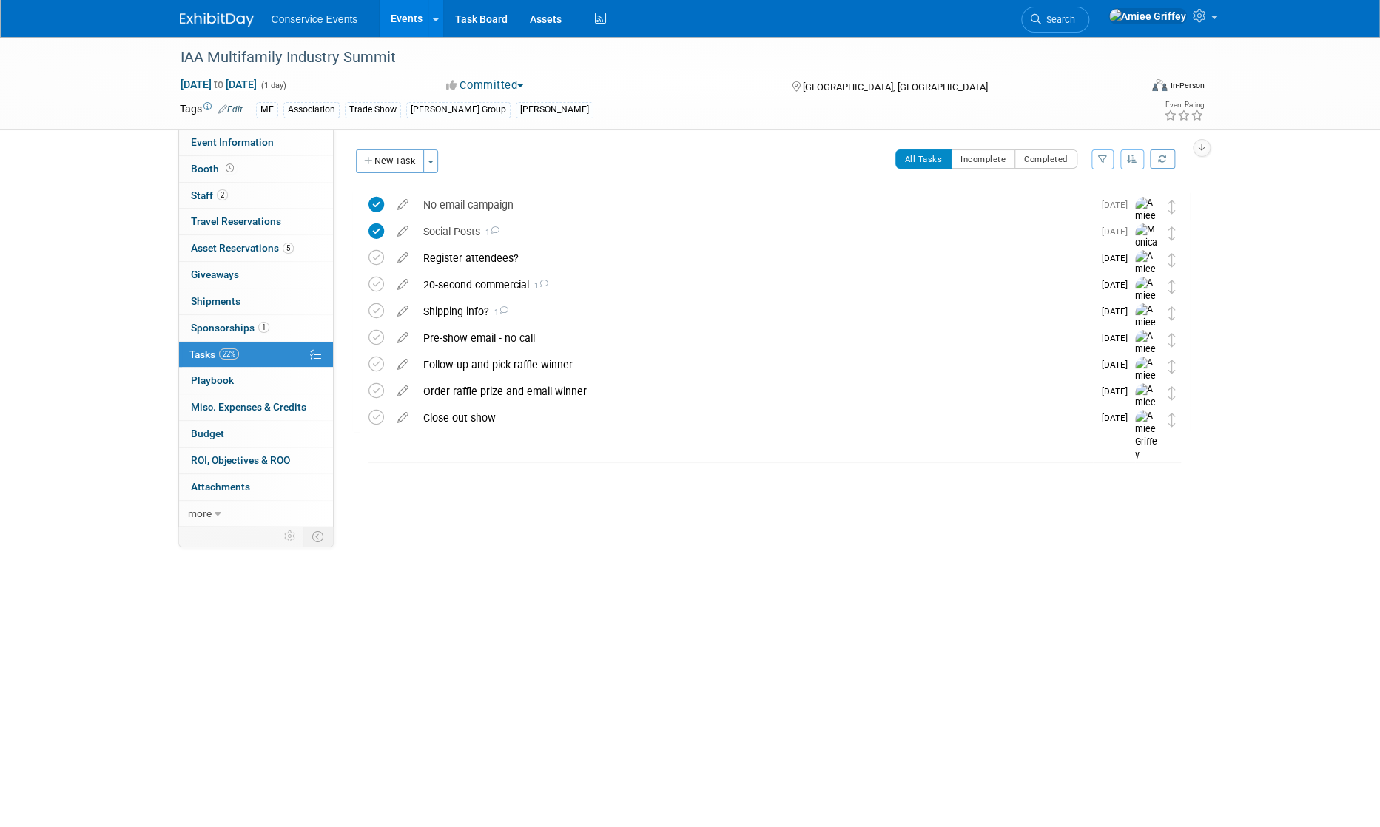
click at [395, 18] on link "Events" at bounding box center [407, 18] width 54 height 37
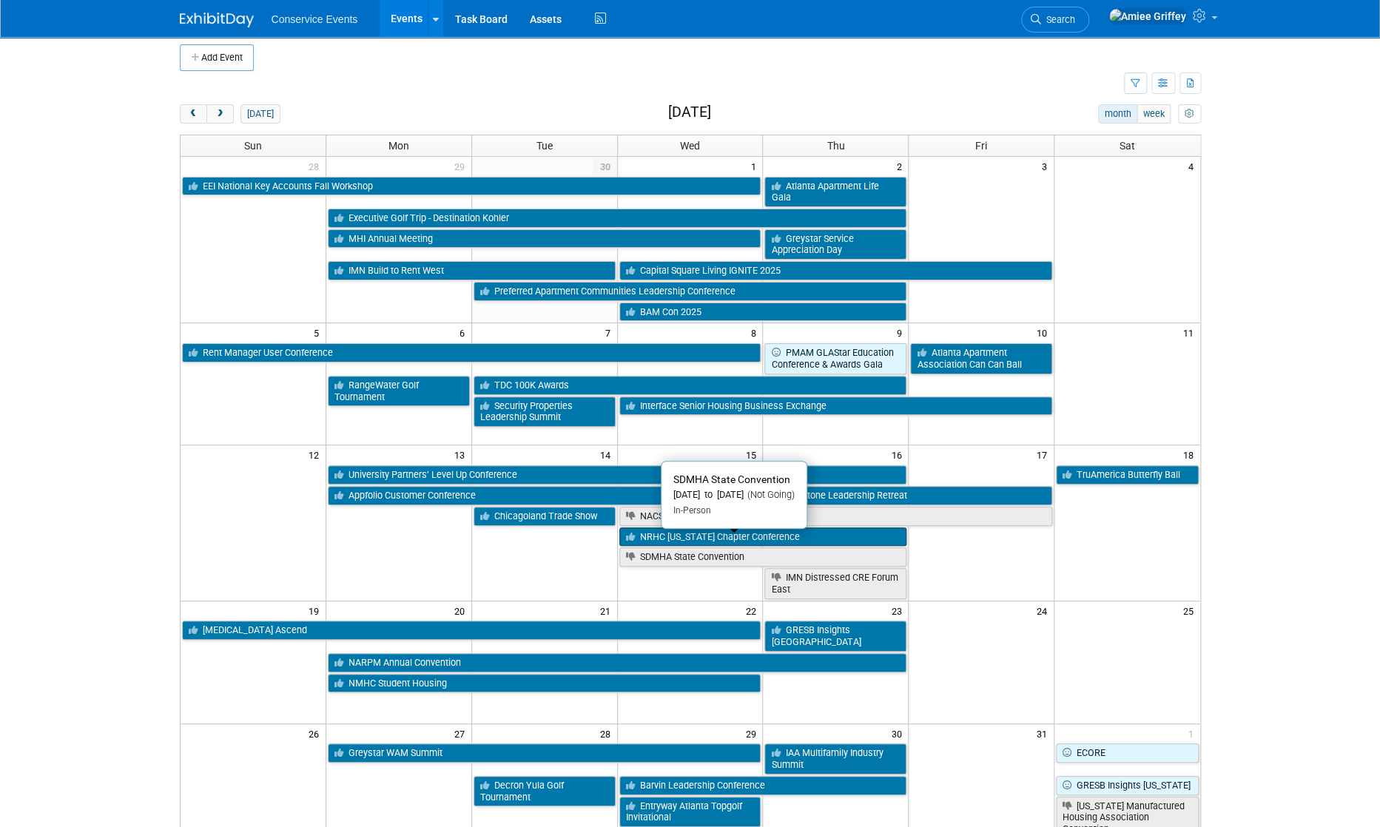
scroll to position [9, 0]
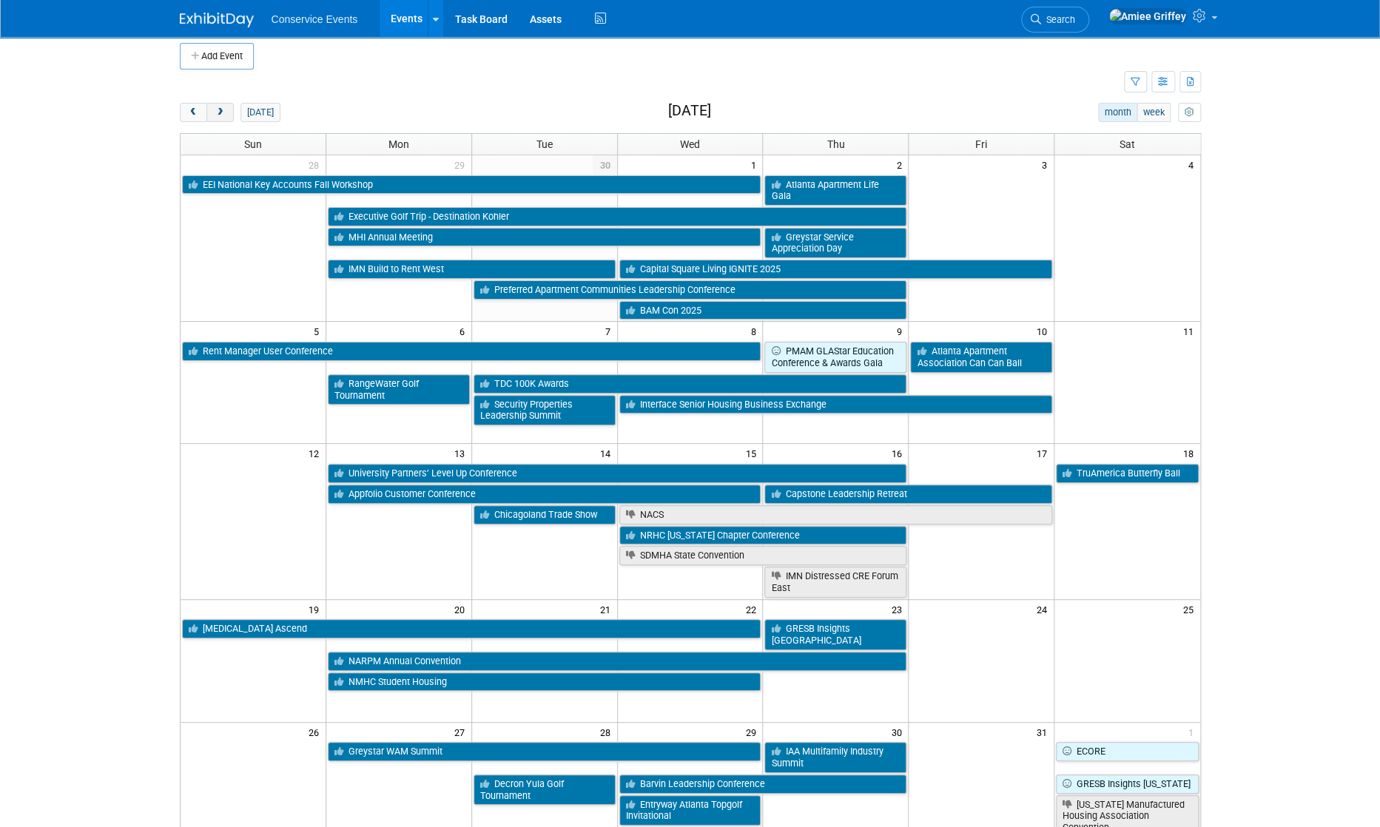
click at [219, 112] on span "next" at bounding box center [220, 113] width 11 height 10
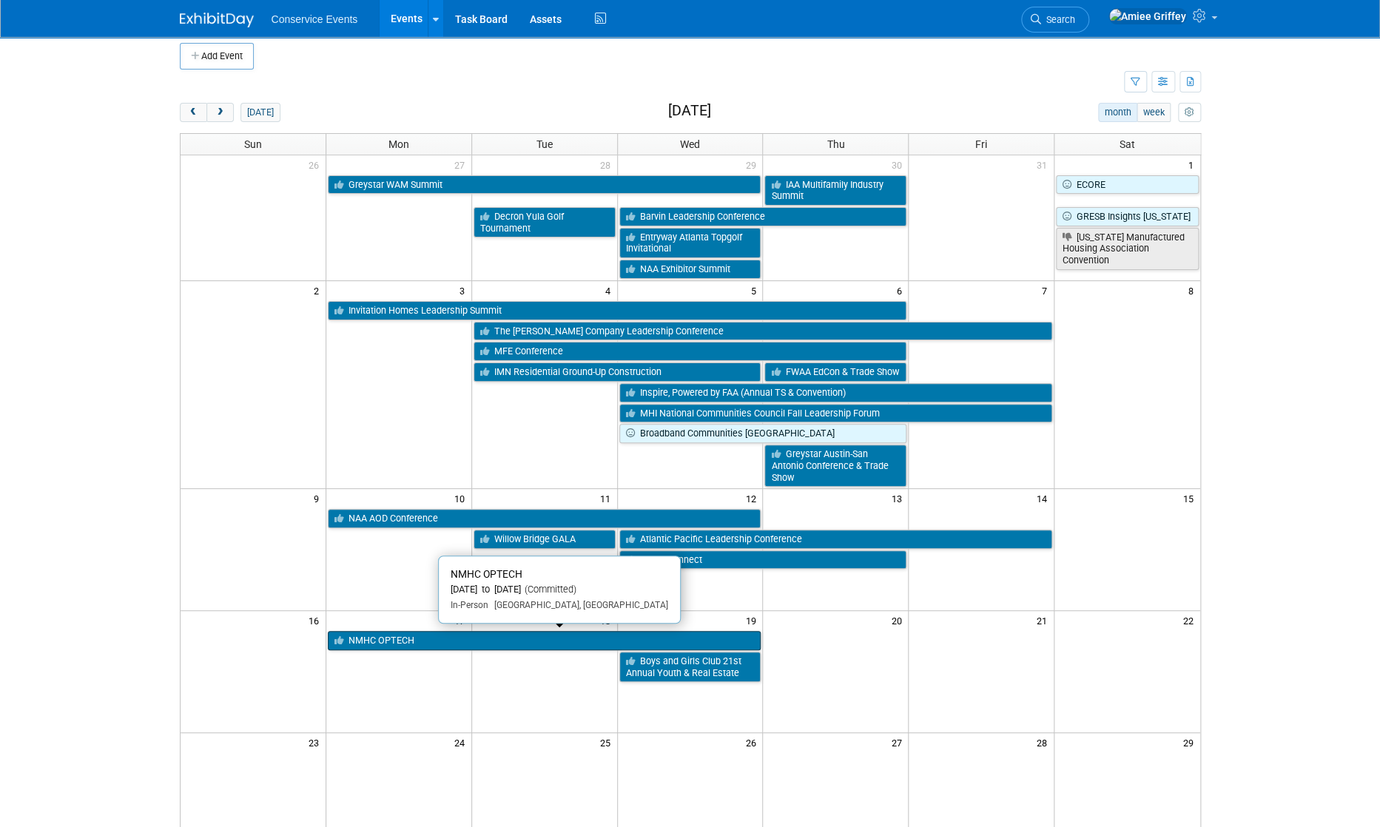
click at [397, 639] on link "NMHC OPTECH" at bounding box center [545, 640] width 434 height 19
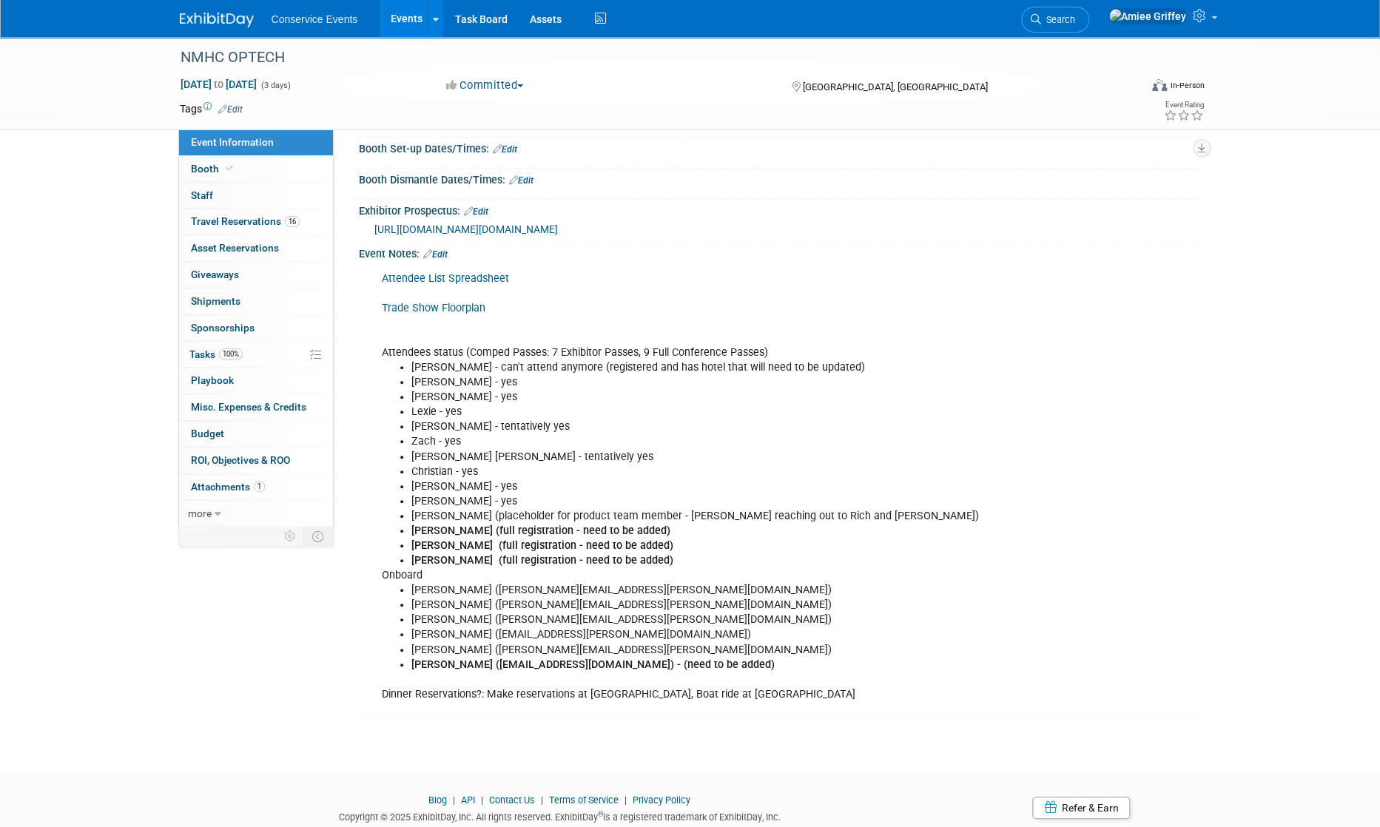
scroll to position [230, 0]
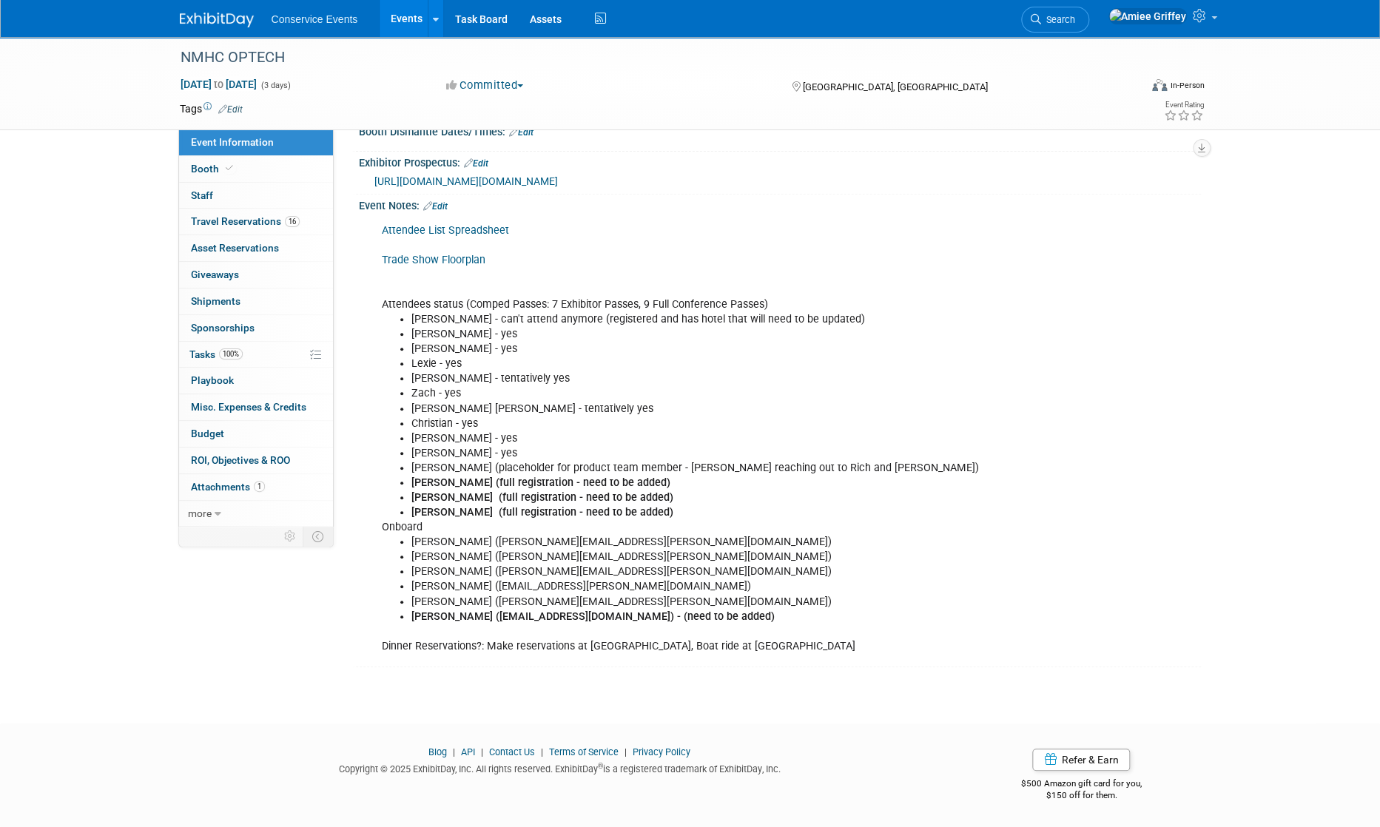
click at [402, 8] on link "Events" at bounding box center [407, 18] width 54 height 37
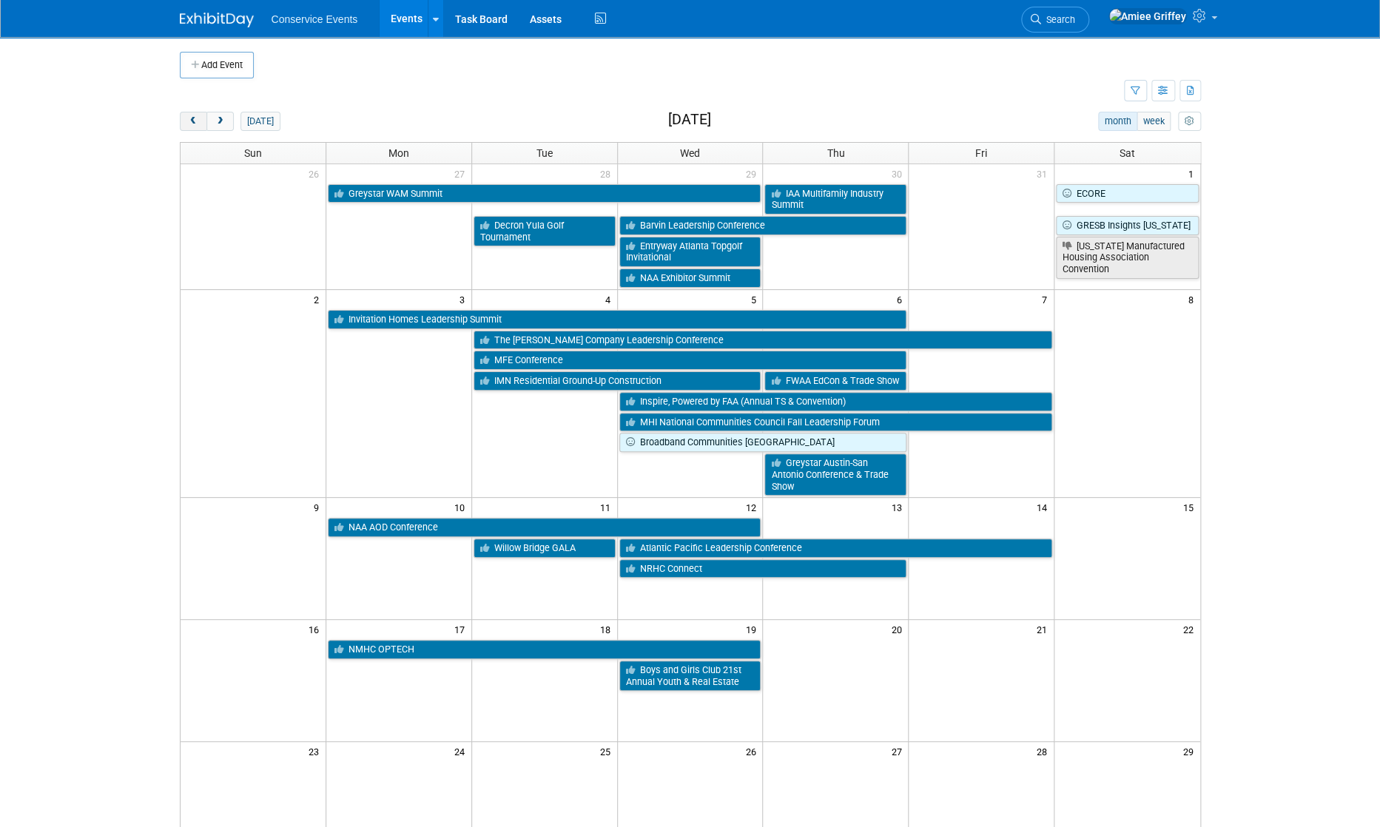
click at [192, 122] on span "prev" at bounding box center [193, 122] width 11 height 10
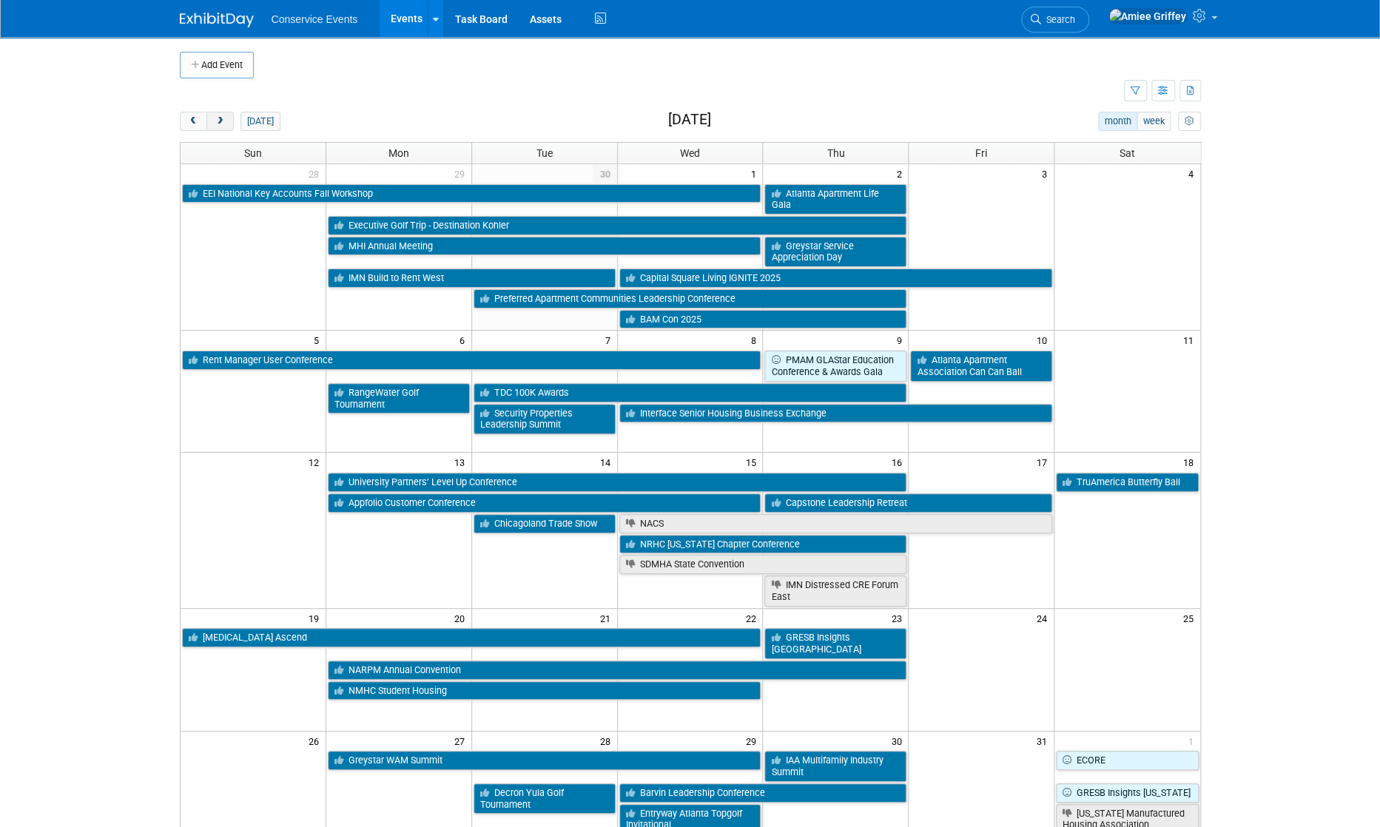
click at [222, 124] on span "next" at bounding box center [220, 122] width 11 height 10
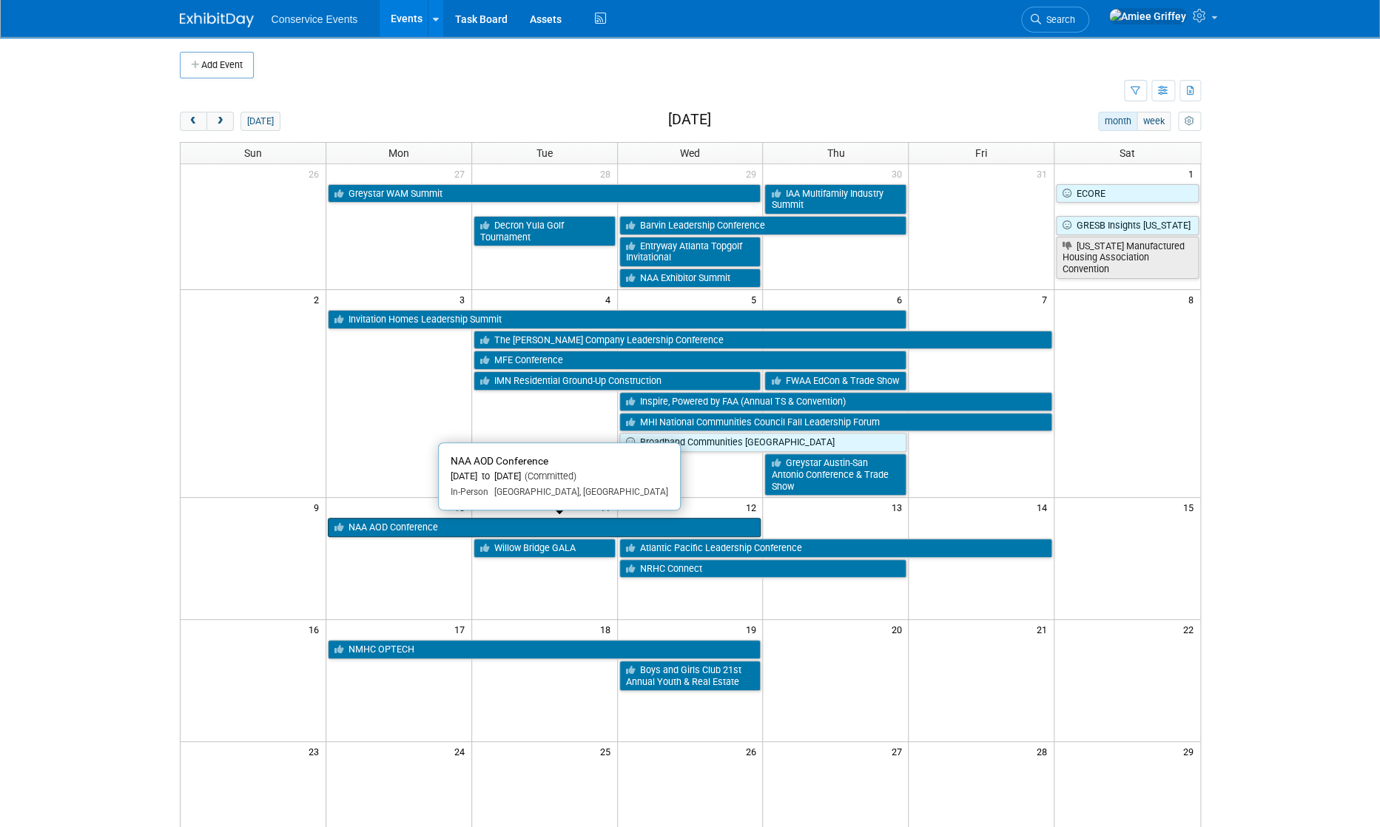
click at [400, 527] on link "NAA AOD Conference" at bounding box center [545, 527] width 434 height 19
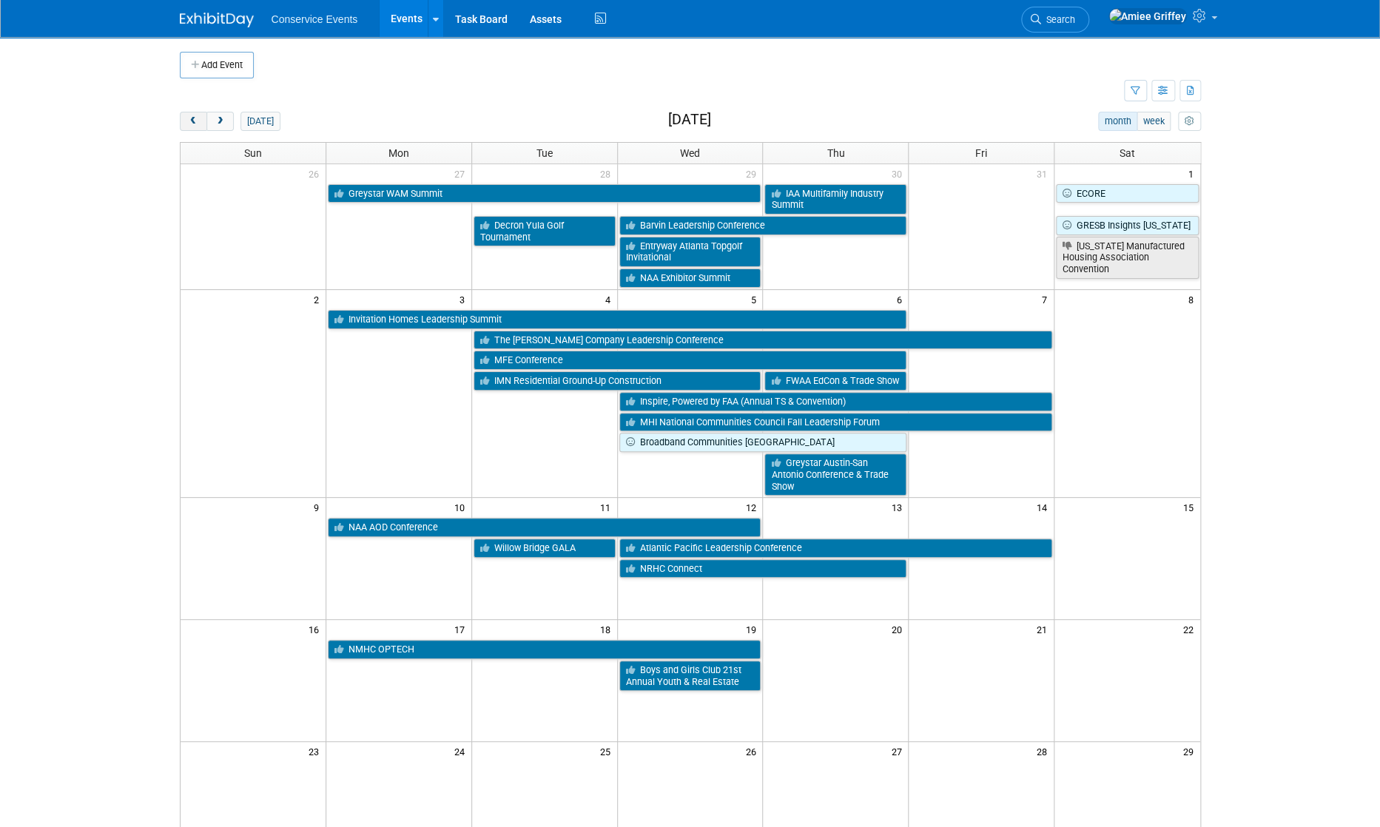
click at [194, 124] on span "prev" at bounding box center [193, 122] width 11 height 10
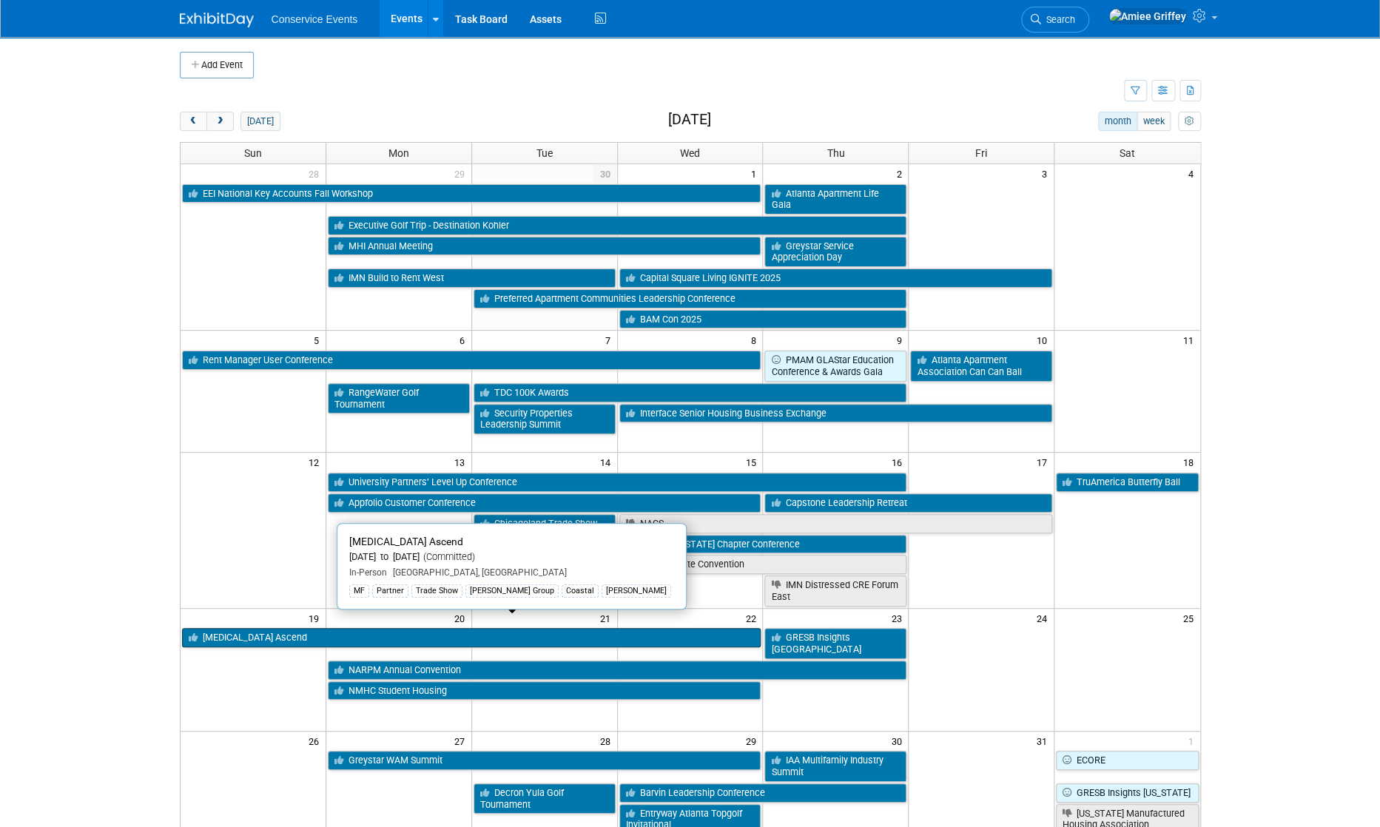
click at [272, 628] on link "[MEDICAL_DATA] Ascend" at bounding box center [471, 637] width 579 height 19
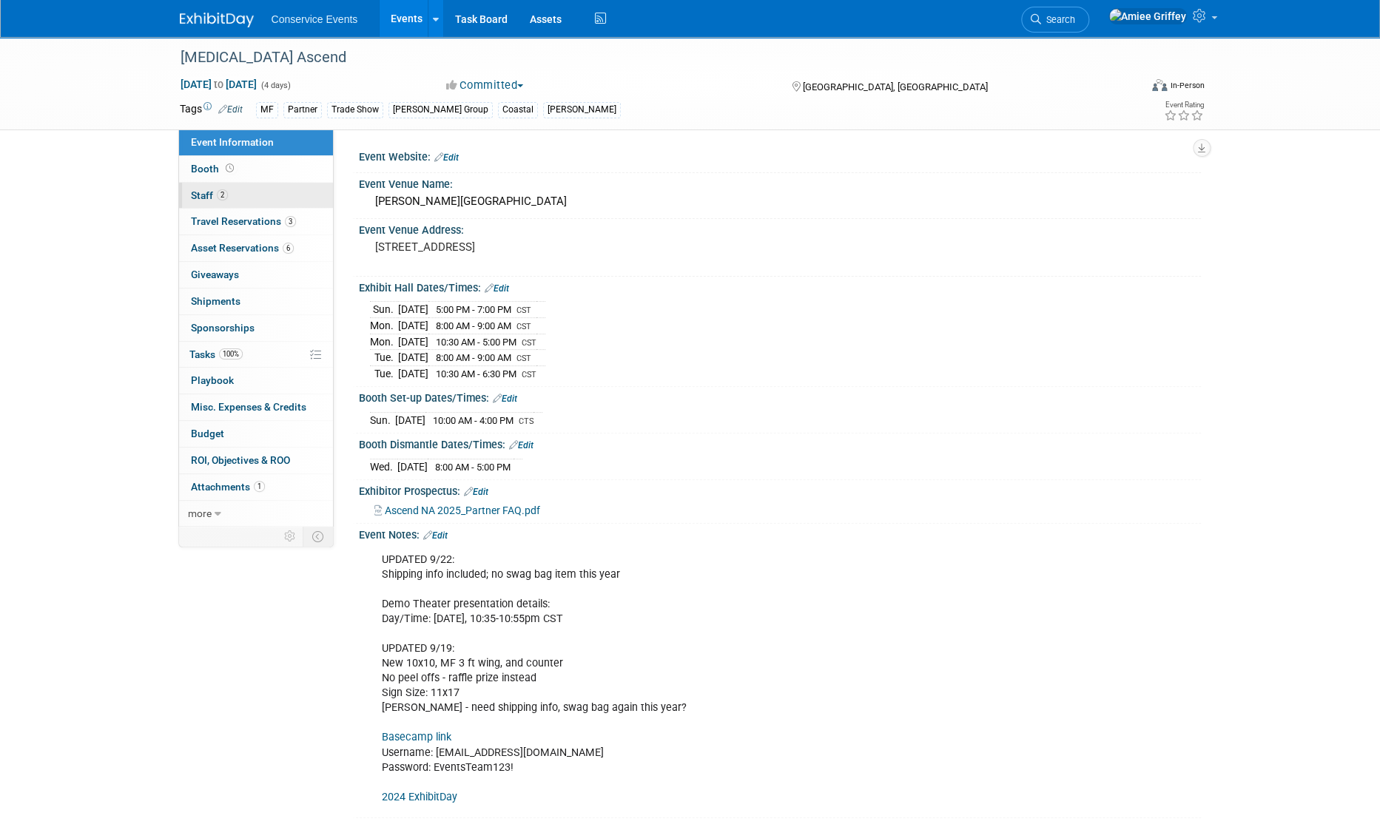
click at [231, 201] on link "2 Staff 2" at bounding box center [256, 196] width 154 height 26
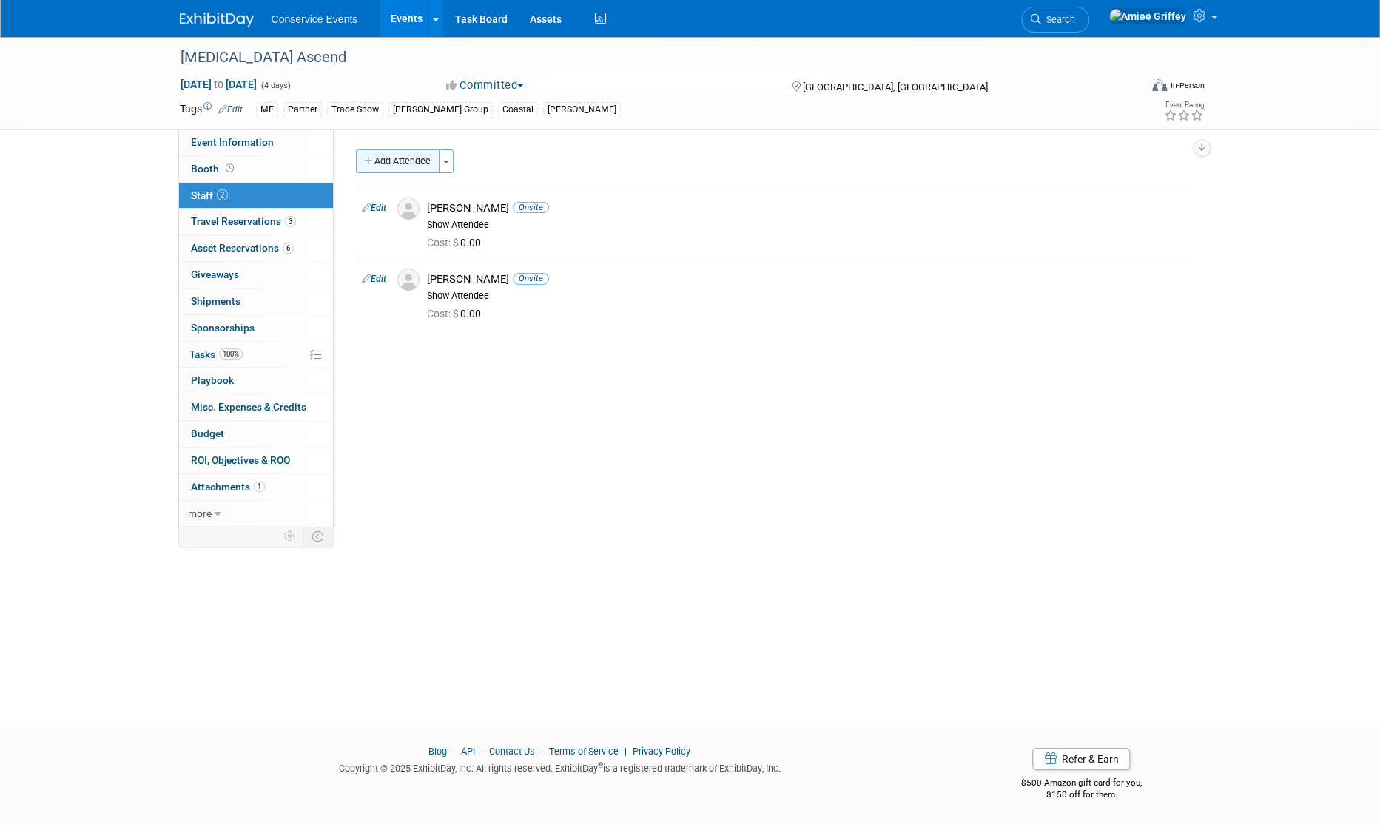
click at [413, 166] on button "Add Attendee" at bounding box center [398, 161] width 84 height 24
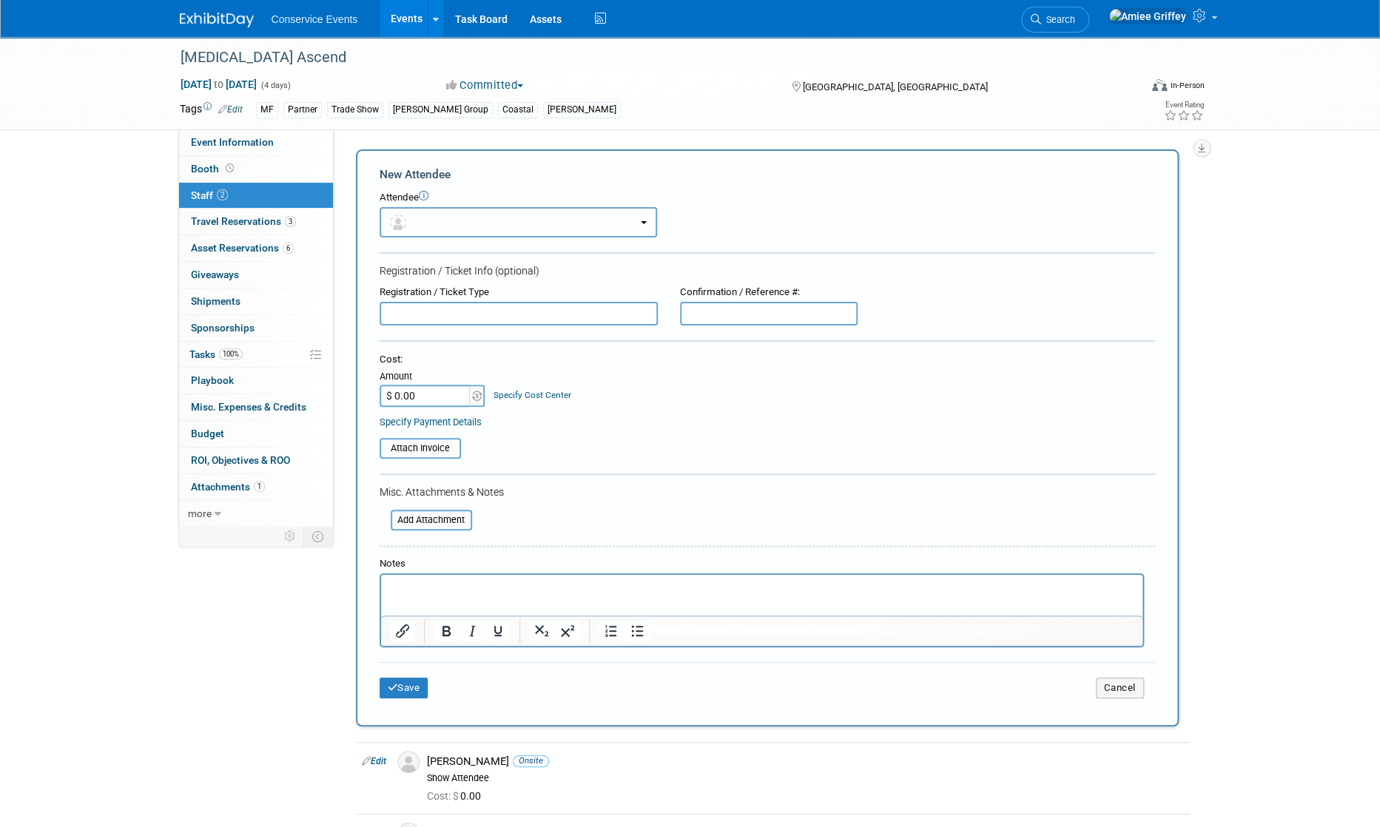
click at [448, 222] on button "button" at bounding box center [518, 222] width 277 height 30
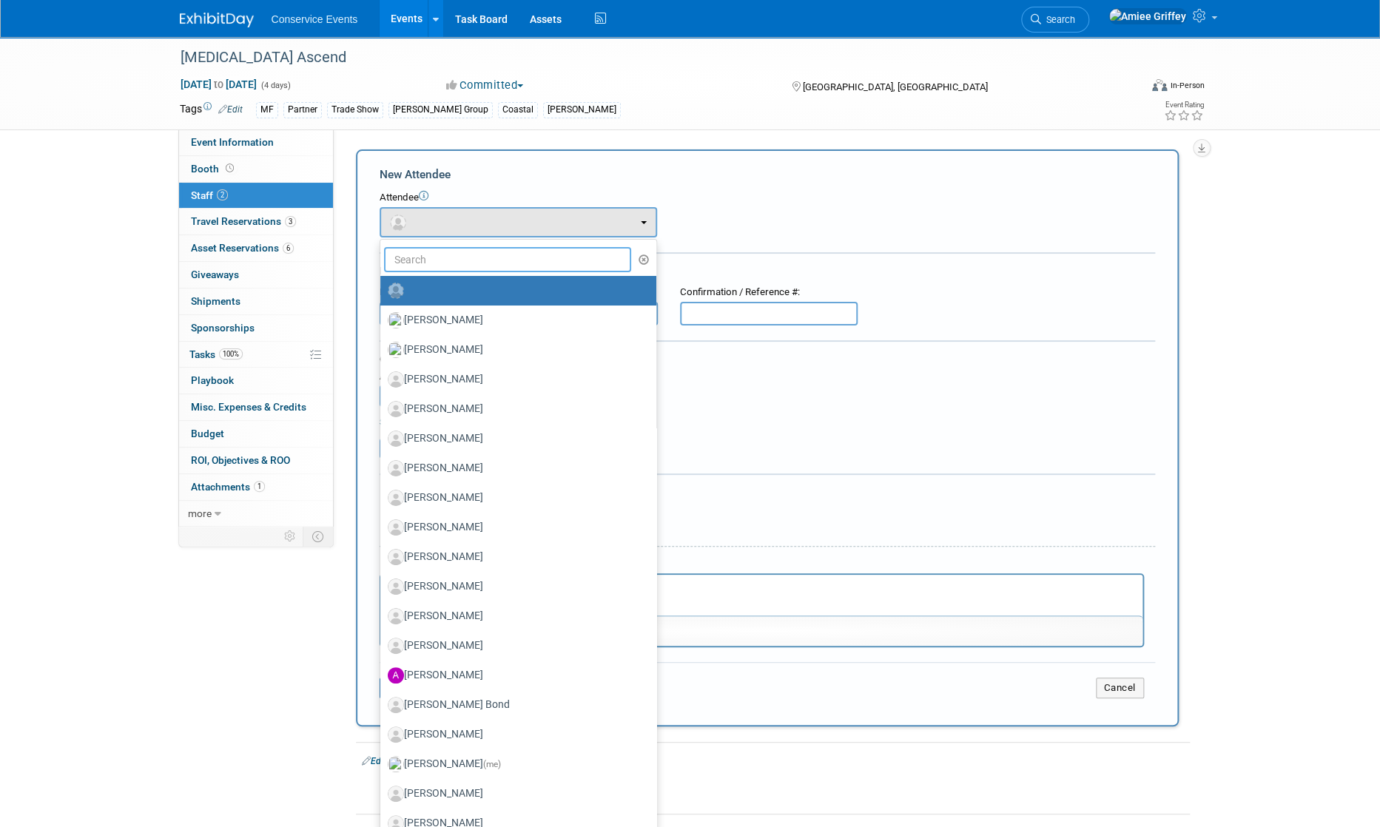
click at [453, 263] on input "text" at bounding box center [508, 259] width 248 height 25
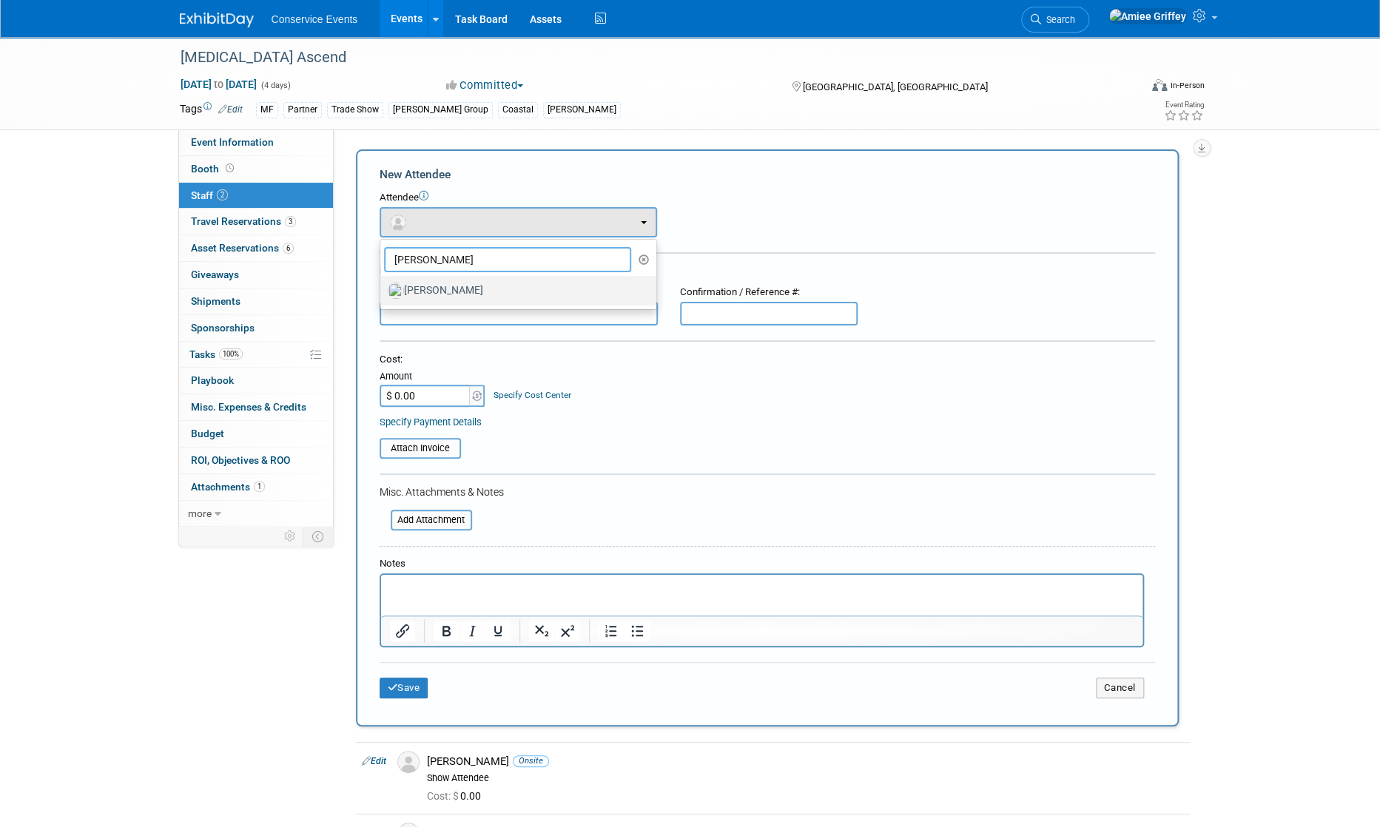
type input "rodrigo"
click at [439, 292] on label "Rodrigo Galvez" at bounding box center [515, 291] width 254 height 24
click at [383, 292] on input "Rodrigo Galvez" at bounding box center [378, 289] width 10 height 10
select select "67817980-a6c0-4226-b604-250172fa93d1"
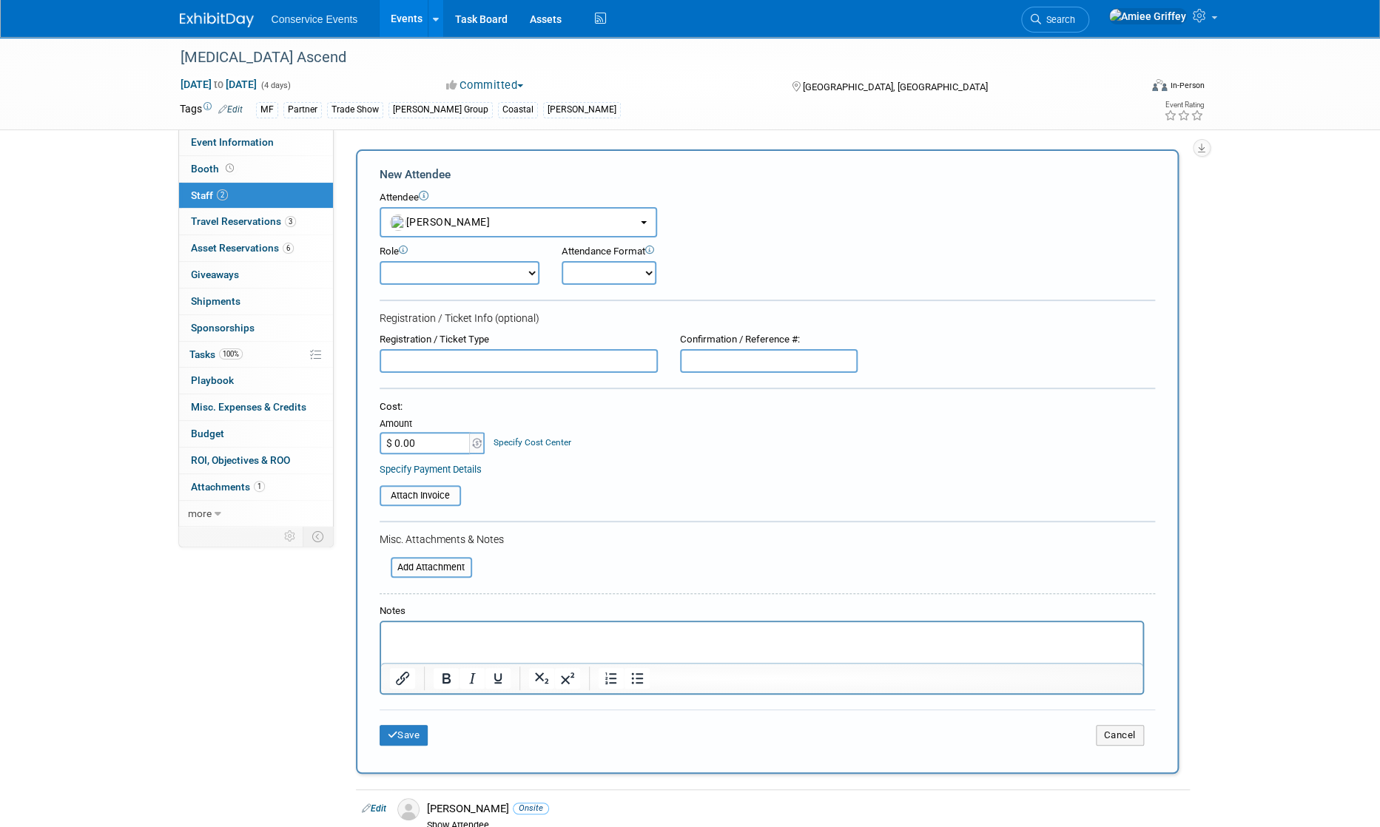
click at [522, 266] on select "Demonstrator Host Planner Presenter Sales Representative Set-up/Dismantle Crew …" at bounding box center [460, 273] width 160 height 24
select select "100"
click at [380, 261] on select "Demonstrator Host Planner Presenter Sales Representative Set-up/Dismantle Crew …" at bounding box center [460, 273] width 160 height 24
click at [614, 271] on select "Onsite Remote" at bounding box center [609, 273] width 95 height 24
select select "1"
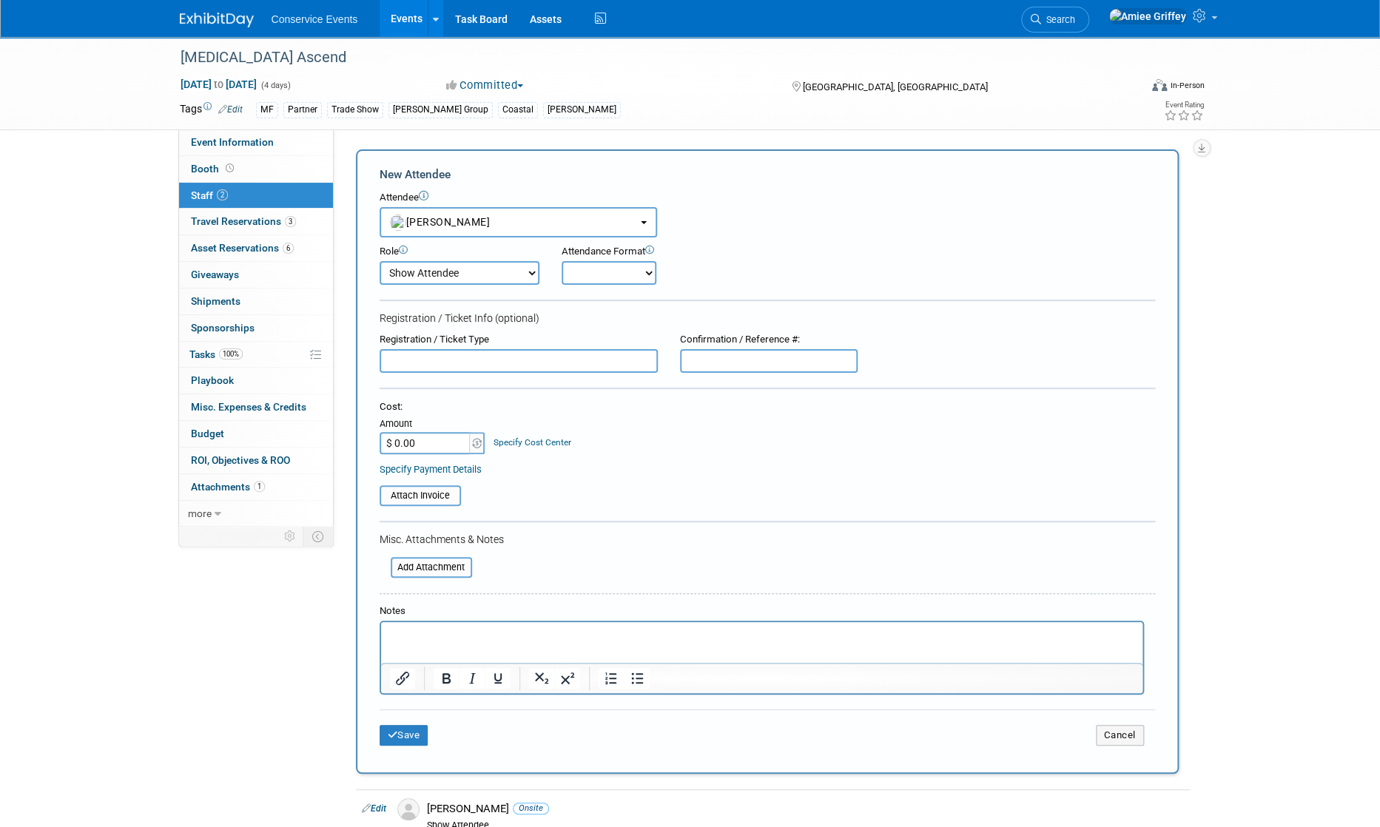
click at [562, 261] on select "Onsite Remote" at bounding box center [609, 273] width 95 height 24
click at [401, 732] on button "Save" at bounding box center [404, 735] width 49 height 21
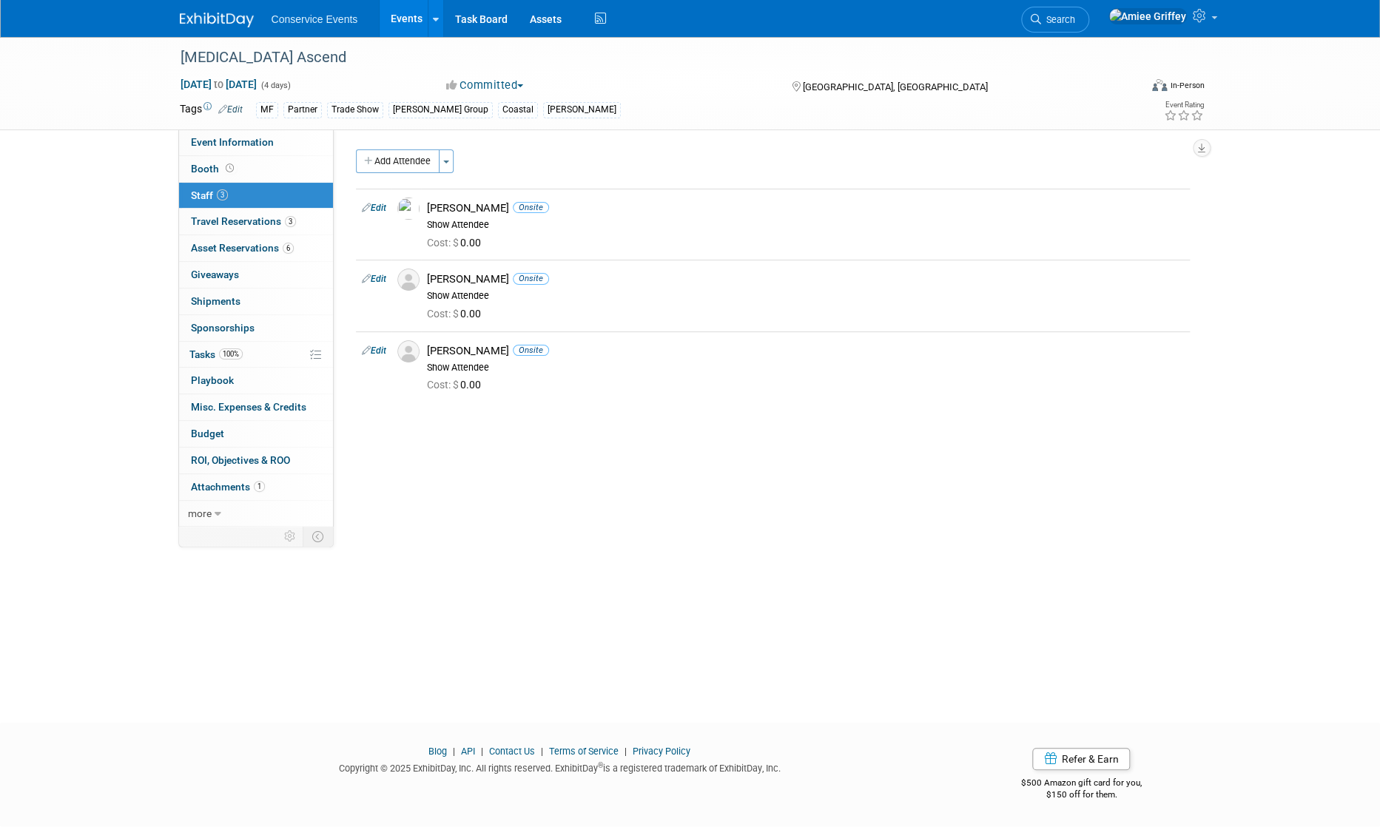
click at [398, 23] on link "Events" at bounding box center [407, 18] width 54 height 37
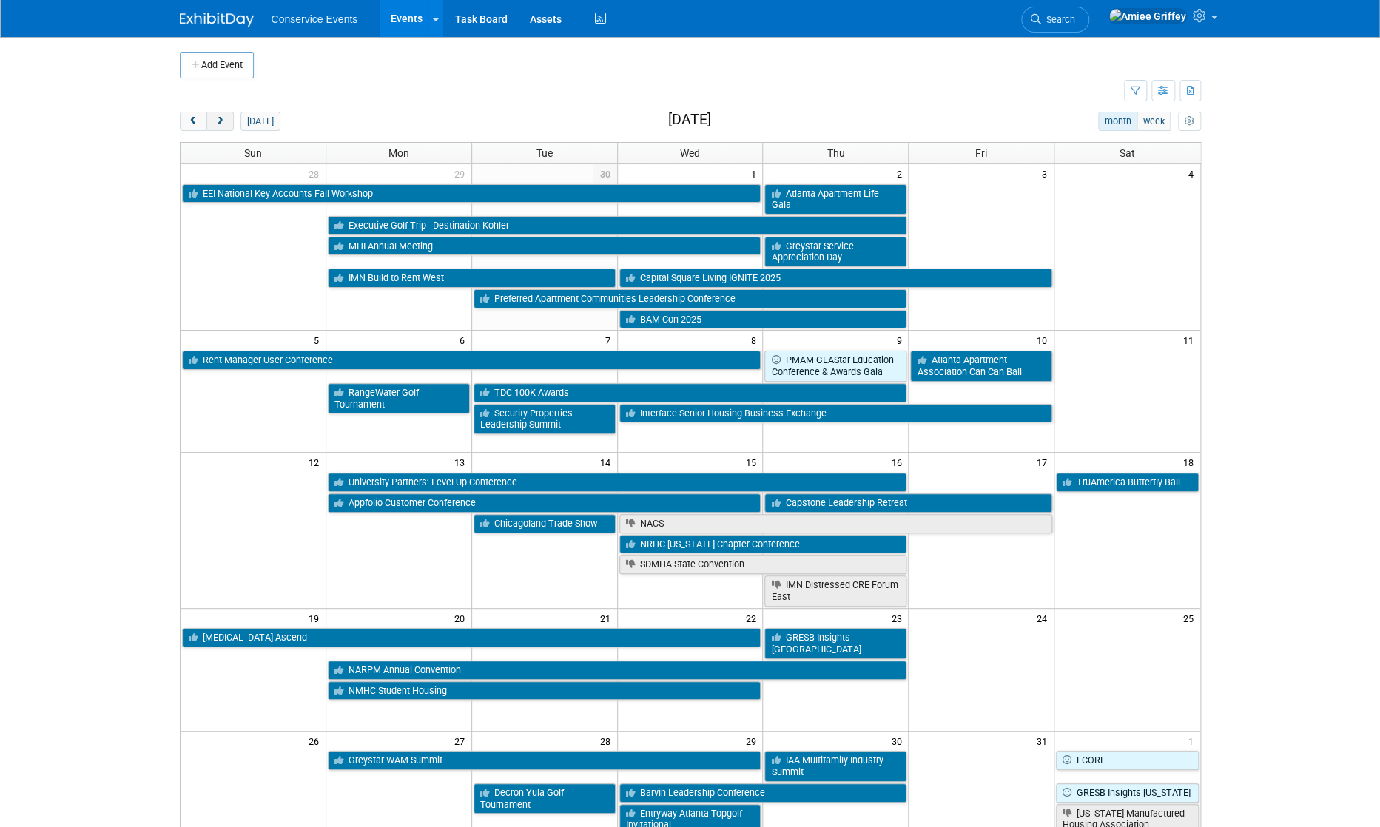
click at [218, 121] on span "next" at bounding box center [220, 122] width 11 height 10
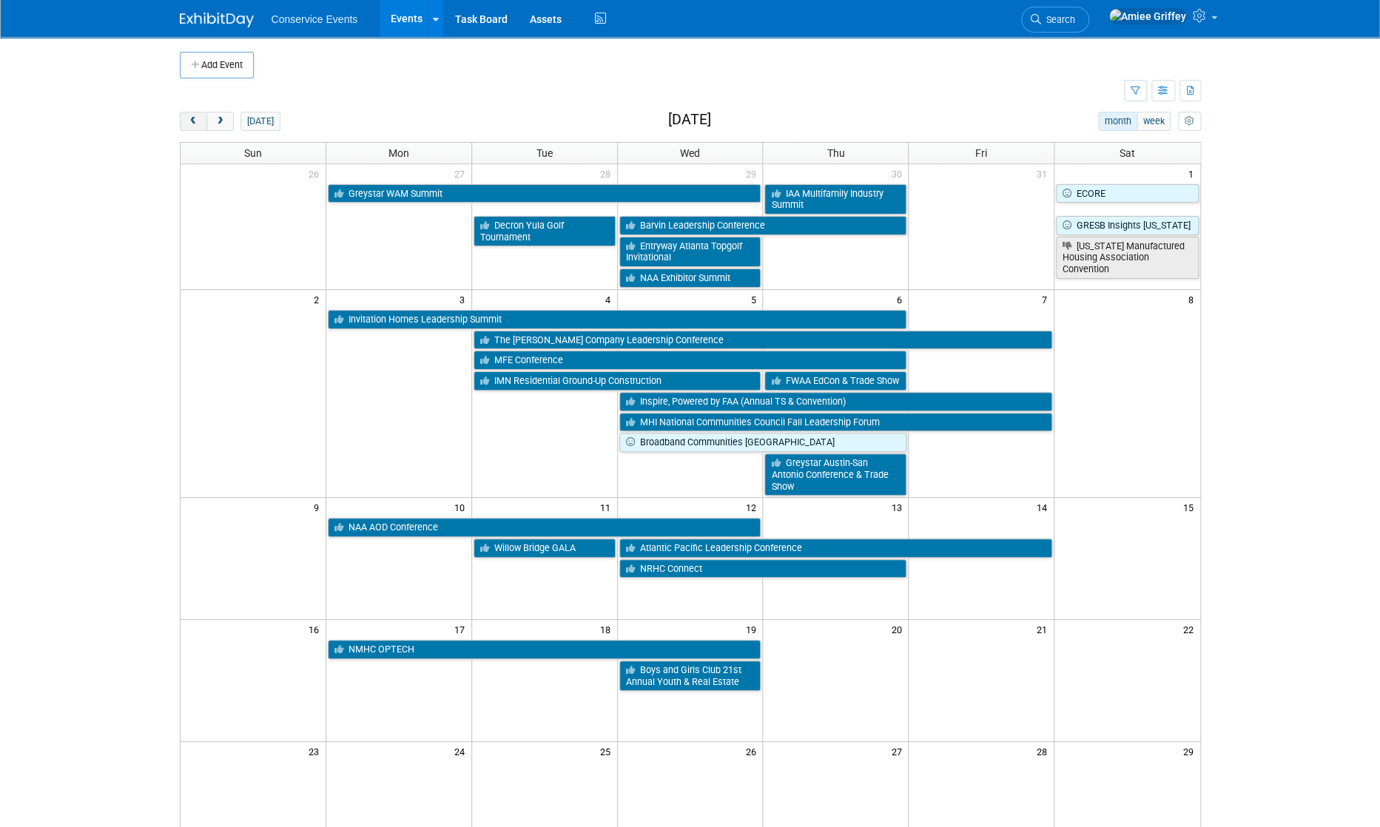
click at [192, 124] on span "prev" at bounding box center [193, 122] width 11 height 10
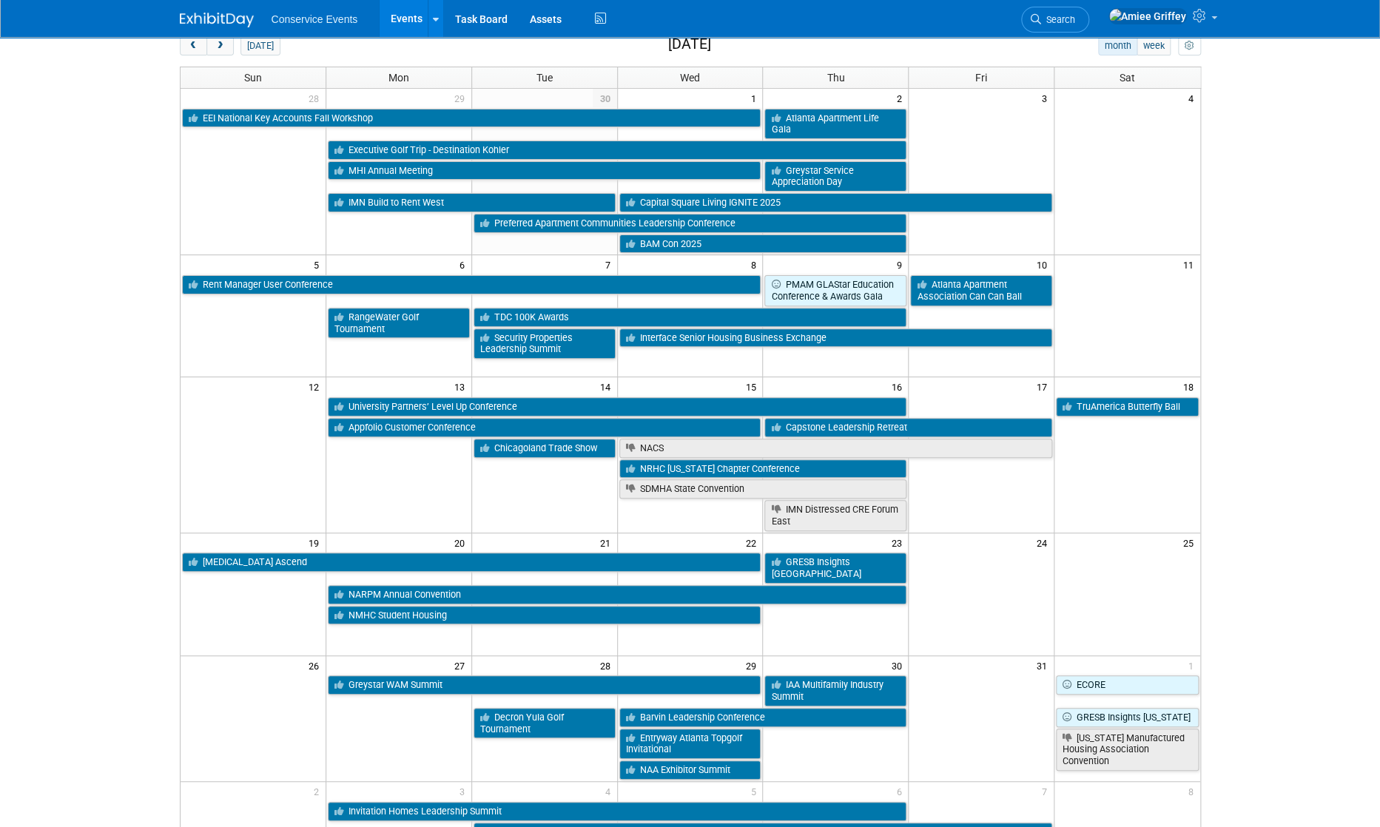
scroll to position [75, 0]
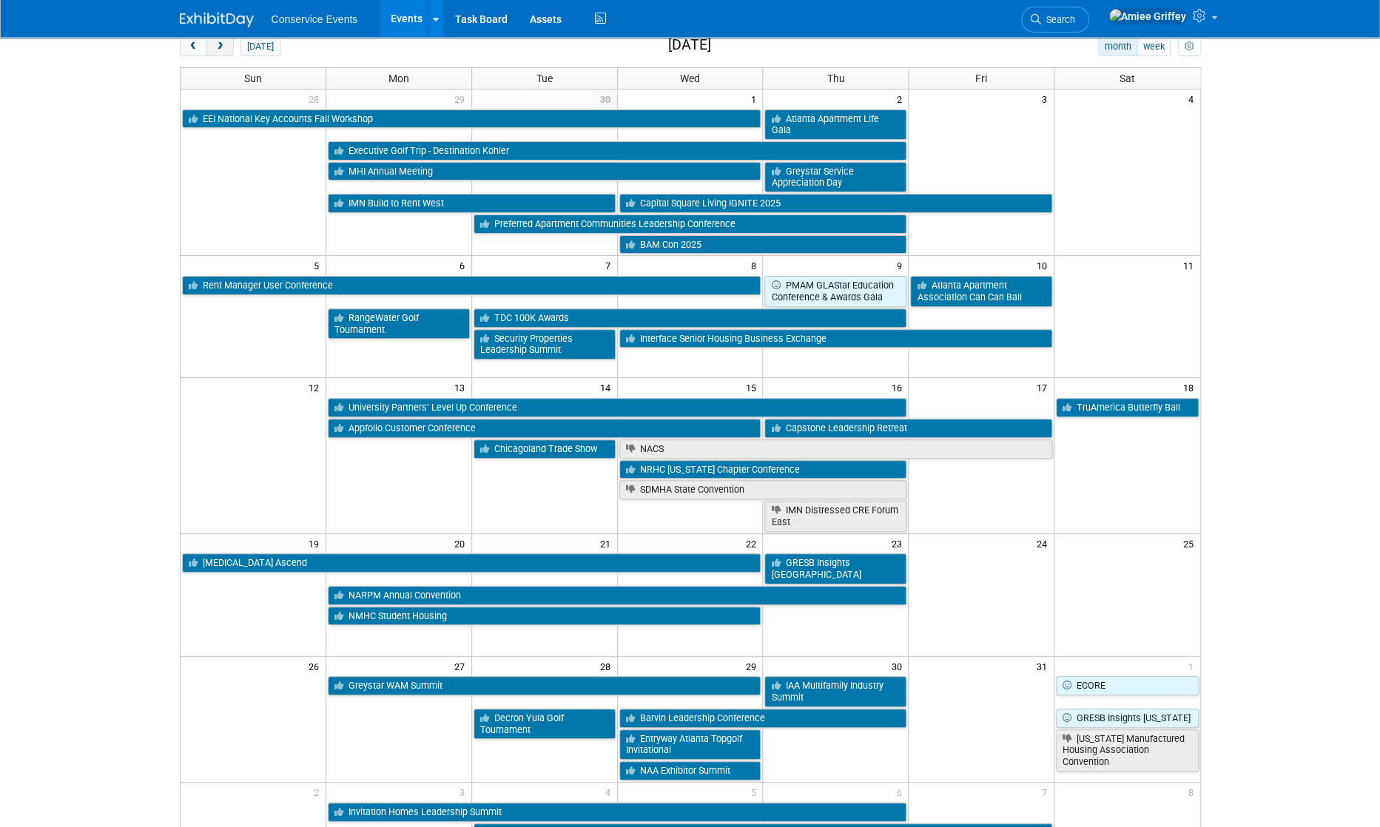
click at [220, 47] on span "next" at bounding box center [220, 47] width 11 height 10
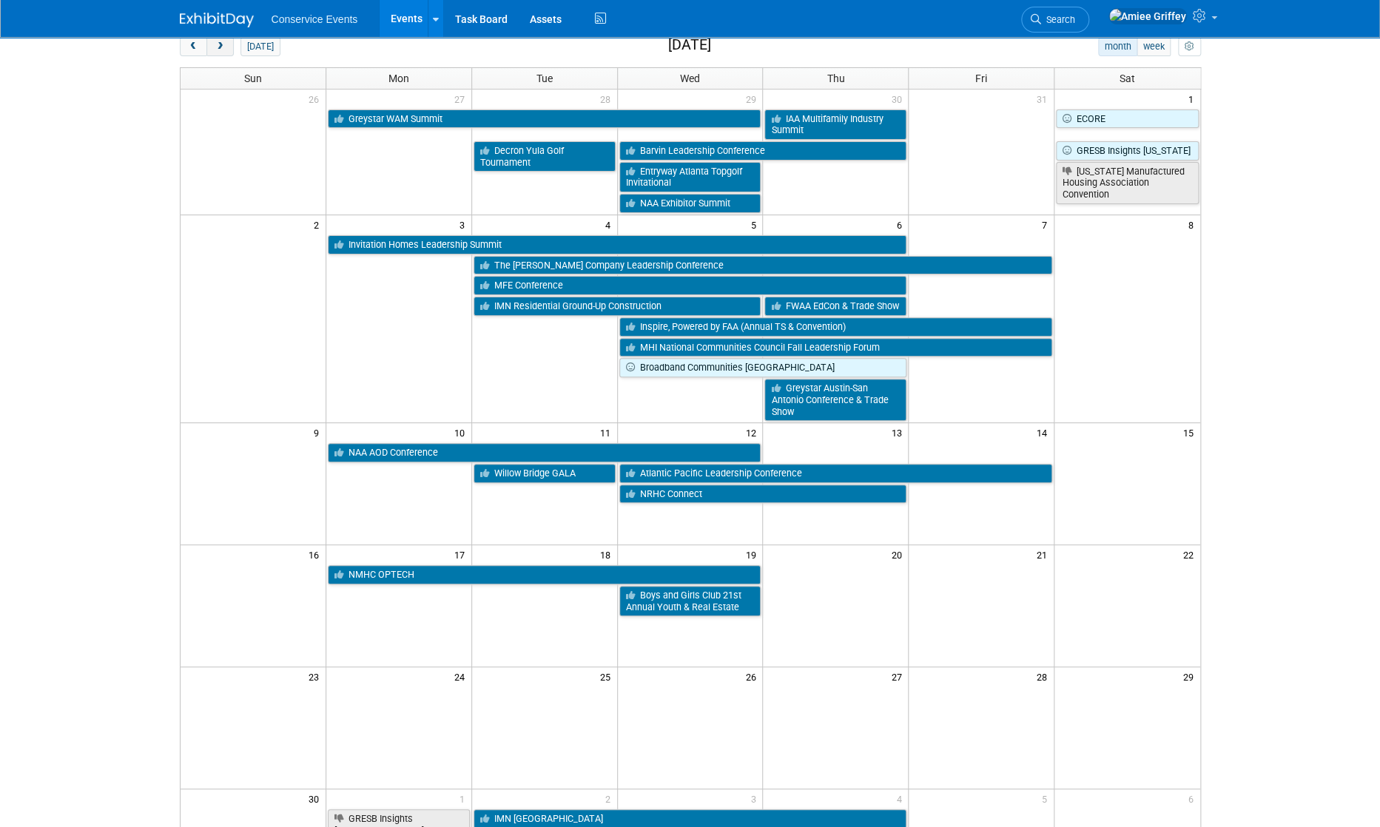
click at [222, 50] on button "next" at bounding box center [219, 46] width 27 height 19
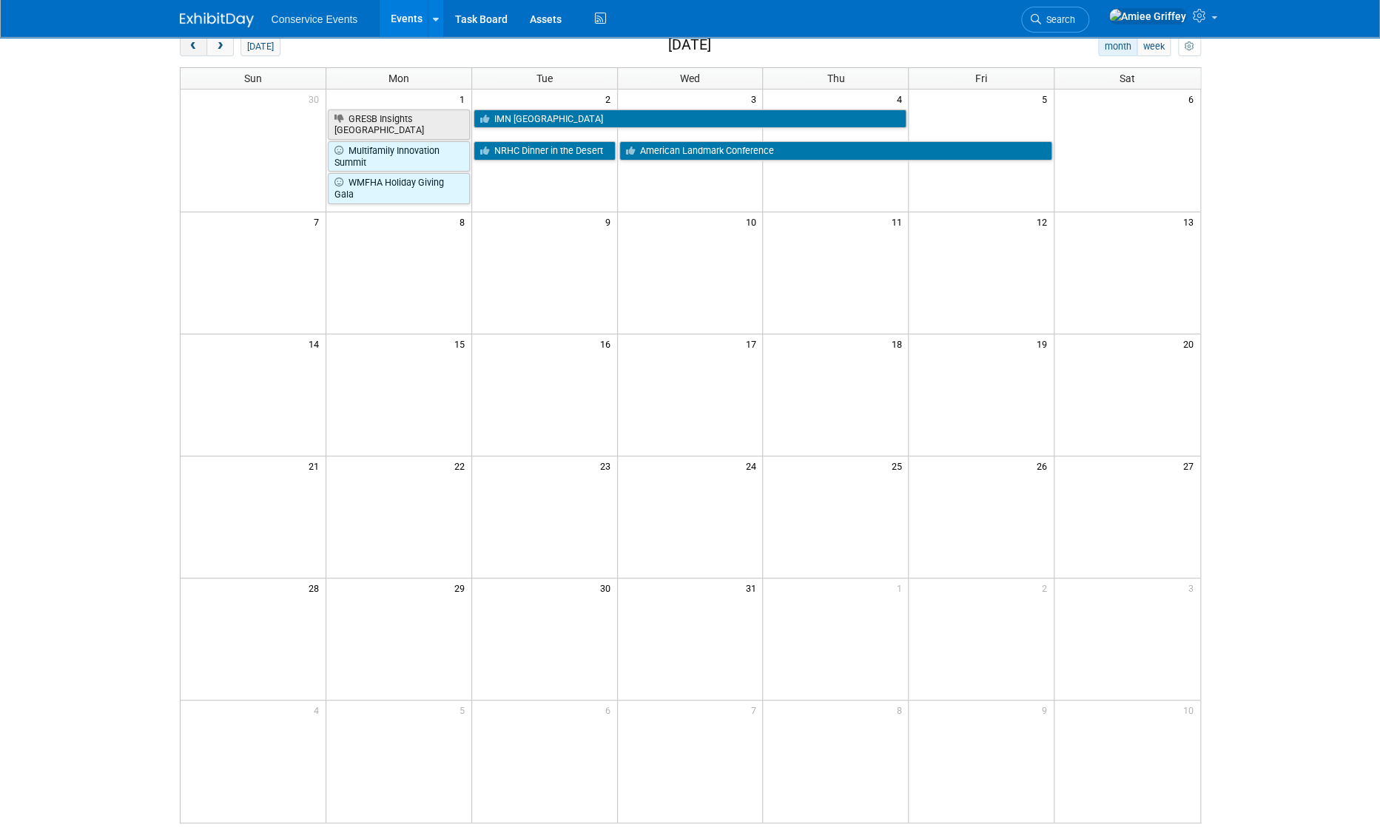
click at [188, 48] on span "prev" at bounding box center [193, 47] width 11 height 10
